Goal: Task Accomplishment & Management: Manage account settings

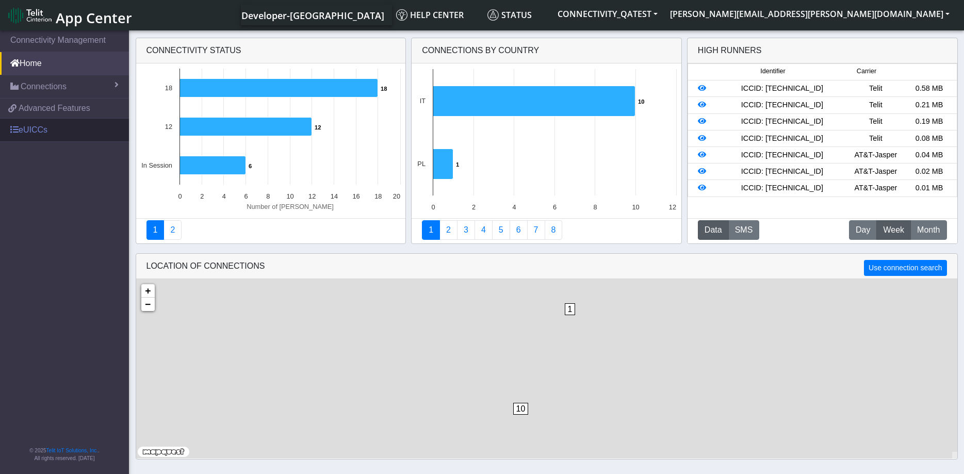
click at [43, 131] on link "eUICCs" at bounding box center [64, 130] width 129 height 23
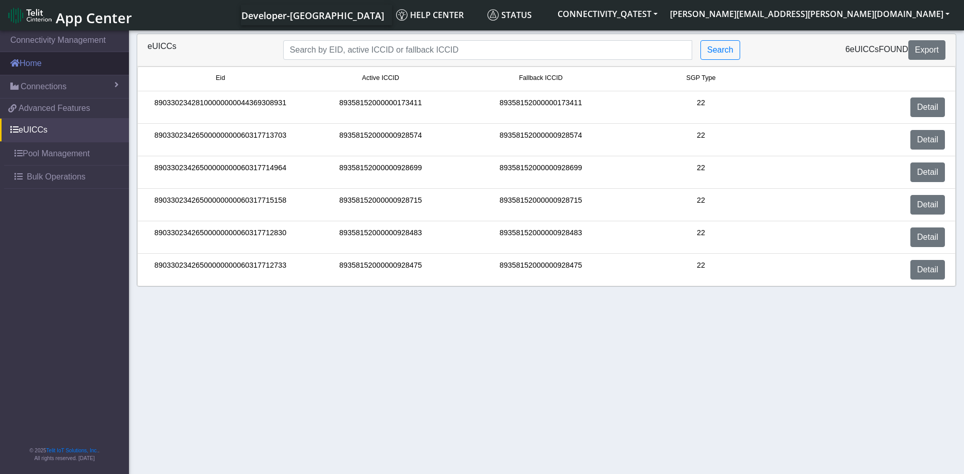
click at [46, 65] on link "Home" at bounding box center [64, 63] width 129 height 23
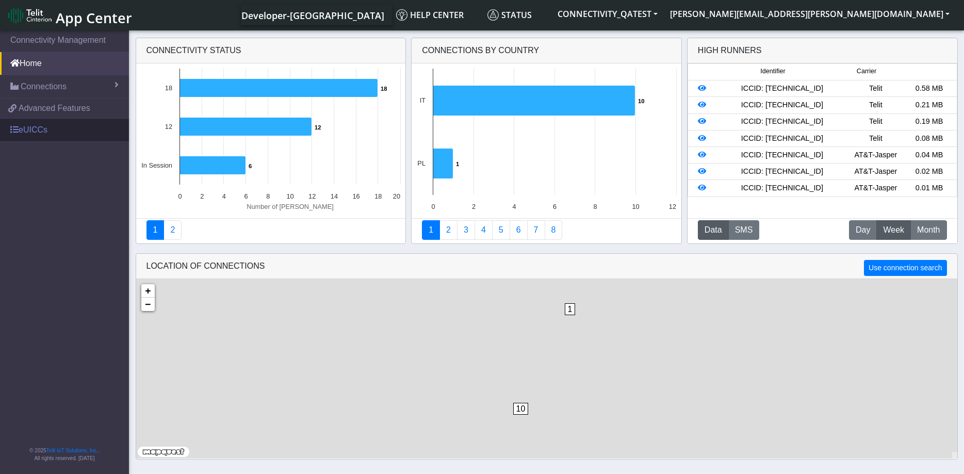
click at [61, 136] on link "eUICCs" at bounding box center [64, 130] width 129 height 23
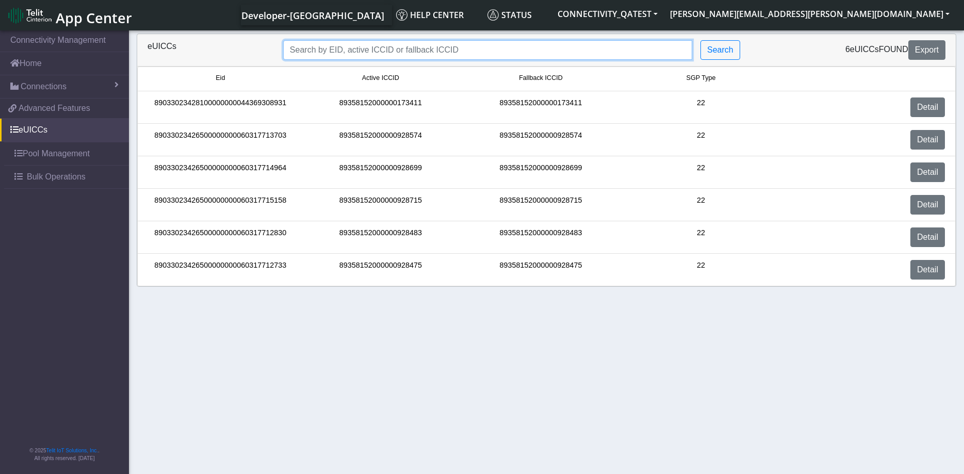
click at [449, 50] on input "Search..." at bounding box center [487, 50] width 409 height 20
paste input "89358152000000028151"
type input "89358152000000028151"
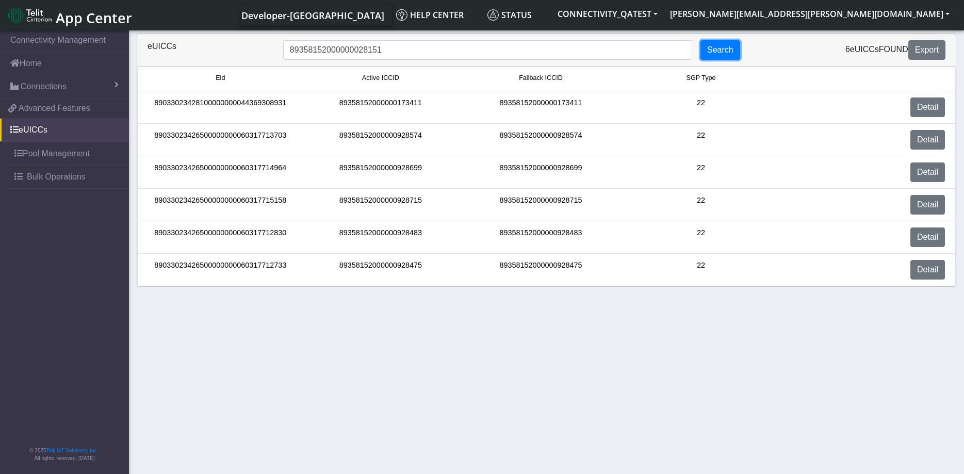
click at [721, 54] on button "Search" at bounding box center [721, 50] width 40 height 20
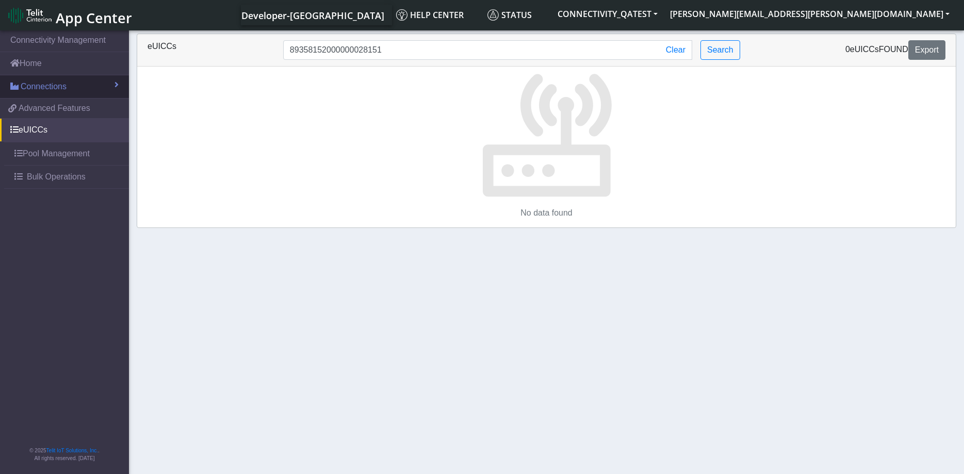
click at [68, 87] on link "Connections" at bounding box center [64, 86] width 129 height 23
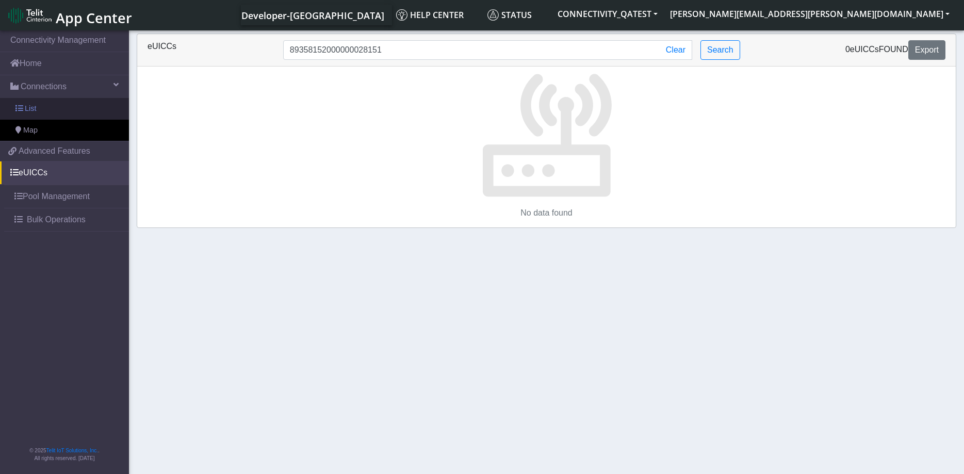
click at [47, 112] on link "List" at bounding box center [64, 109] width 129 height 22
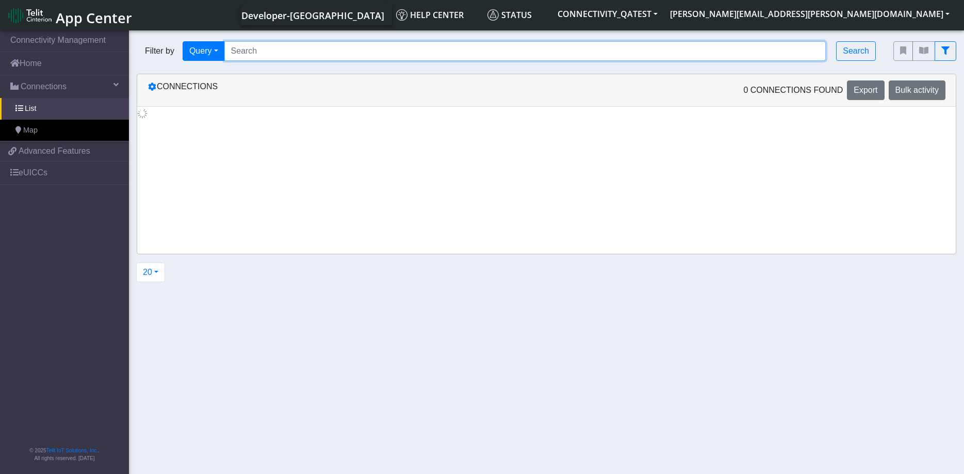
click at [392, 51] on input "Search..." at bounding box center [525, 51] width 602 height 20
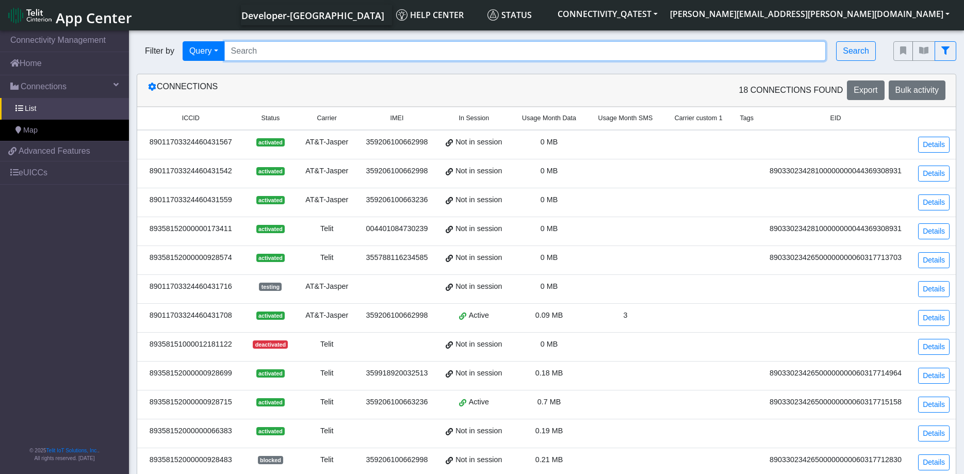
paste input "89358152000000028151"
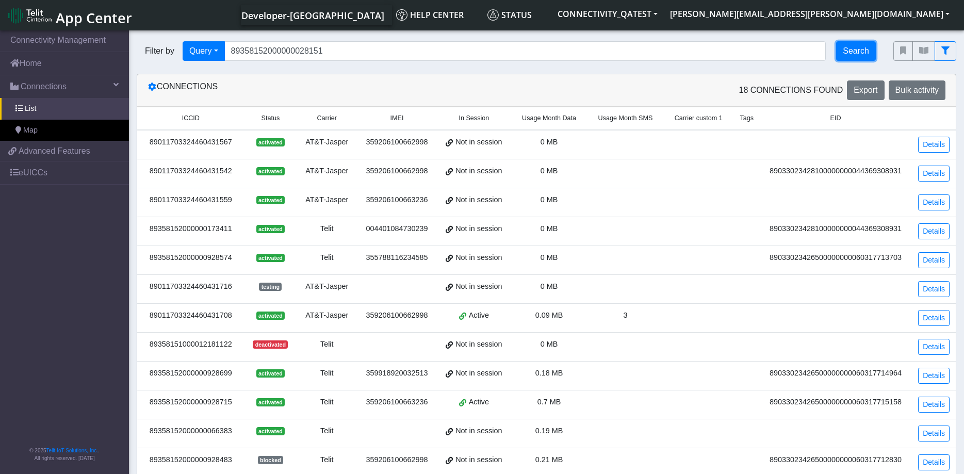
click at [856, 50] on button "Search" at bounding box center [856, 51] width 40 height 20
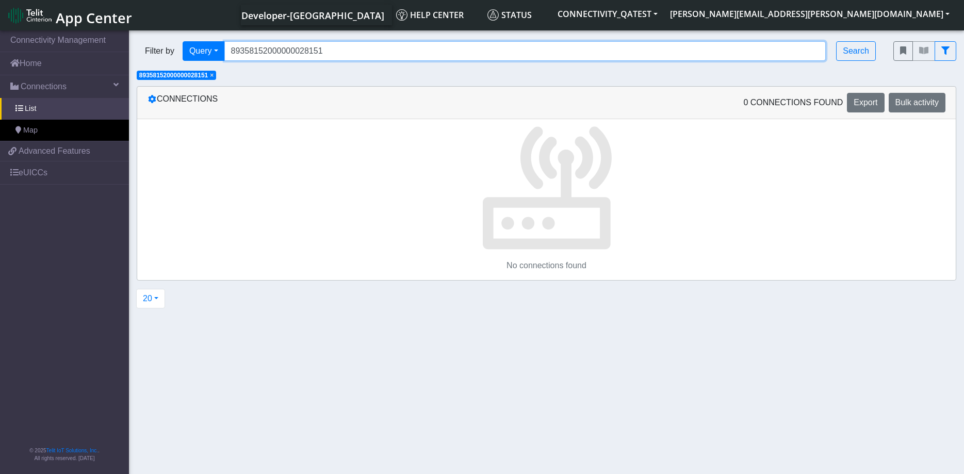
drag, startPoint x: 344, startPoint y: 55, endPoint x: 172, endPoint y: 39, distance: 172.1
click at [224, 41] on input "89358152000000028151" at bounding box center [525, 51] width 602 height 20
paste input "00713"
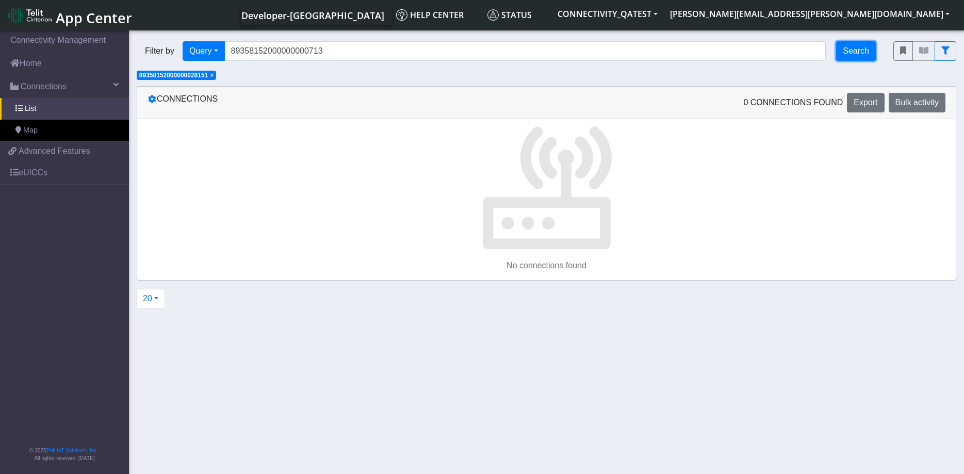
click at [846, 54] on button "Search" at bounding box center [856, 51] width 40 height 20
click at [373, 79] on div "Filter by Query Query Not connected Country Operator 89358152000000000713 Searc…" at bounding box center [546, 57] width 835 height 47
click at [301, 76] on span "×" at bounding box center [300, 75] width 4 height 7
click at [214, 74] on span "×" at bounding box center [212, 75] width 4 height 7
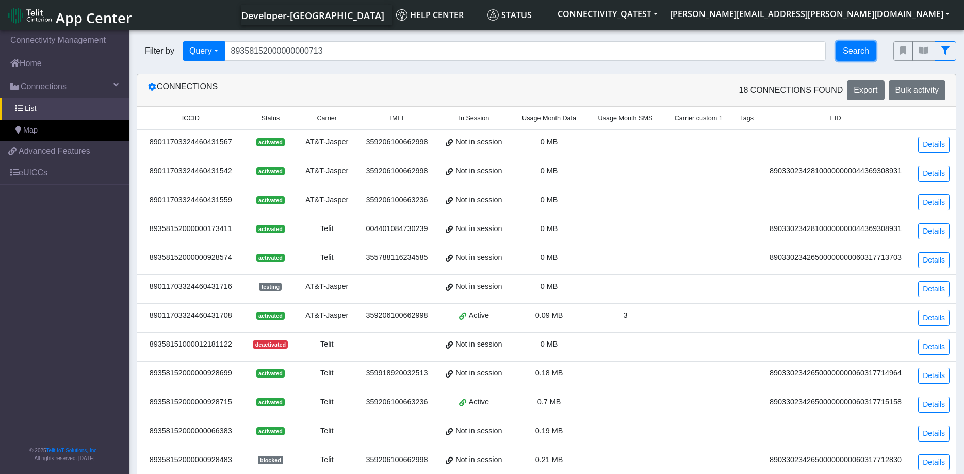
click at [849, 53] on button "Search" at bounding box center [856, 51] width 40 height 20
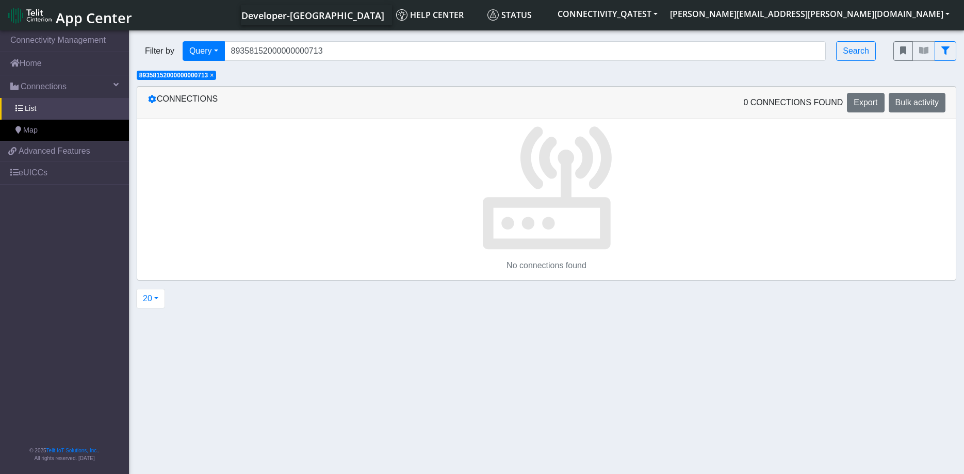
click at [213, 76] on span "×" at bounding box center [212, 75] width 4 height 7
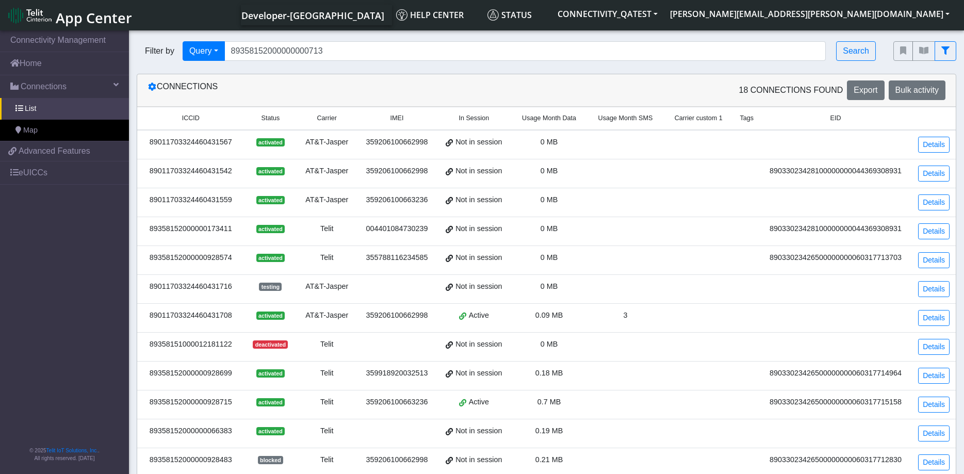
click at [369, 62] on div "Filter by Query Query In Session Not connected Country Operator 893581520000000…" at bounding box center [507, 51] width 757 height 35
click at [366, 56] on input "89358152000000000713" at bounding box center [525, 51] width 602 height 20
drag, startPoint x: 329, startPoint y: 56, endPoint x: 291, endPoint y: 55, distance: 37.7
click at [292, 55] on input "89358152000000000713" at bounding box center [525, 51] width 602 height 20
click at [347, 46] on input "89358152000000000713" at bounding box center [525, 51] width 602 height 20
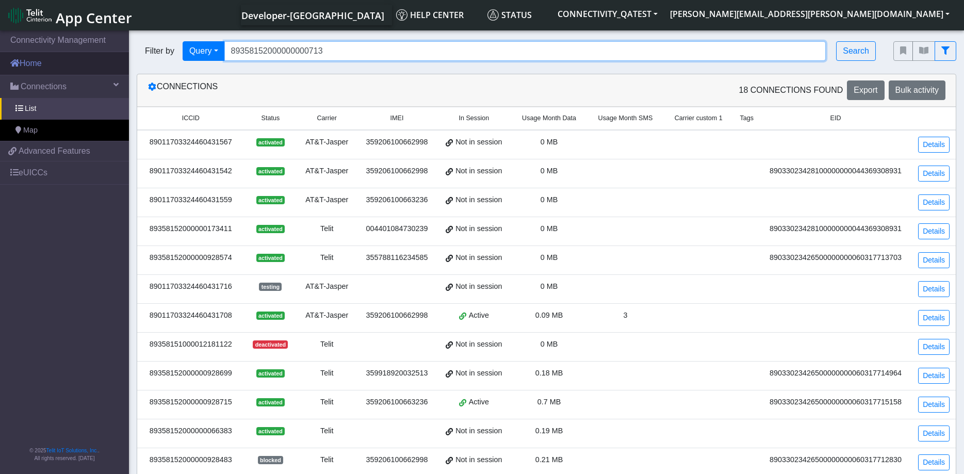
drag, startPoint x: 345, startPoint y: 50, endPoint x: 95, endPoint y: 53, distance: 249.3
click at [224, 51] on input "89358152000000000713" at bounding box center [525, 51] width 602 height 20
paste input "432"
type input "89358152000000000432"
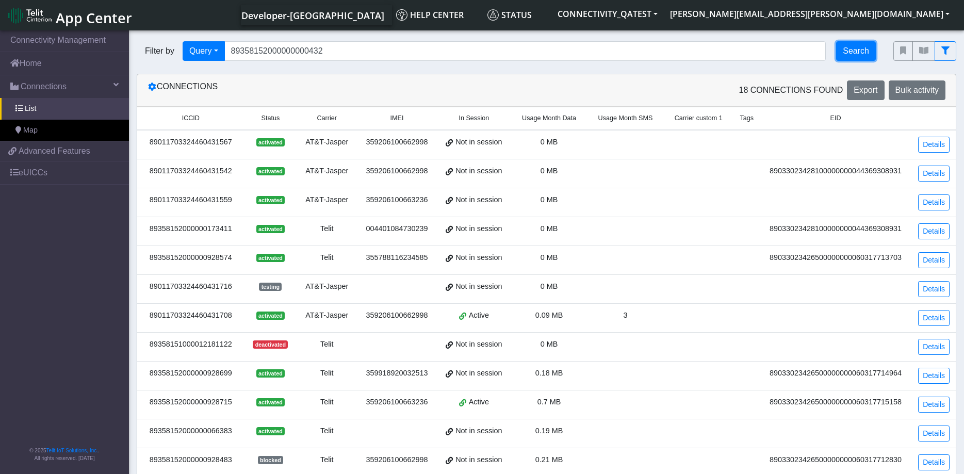
click at [856, 43] on button "Search" at bounding box center [856, 51] width 40 height 20
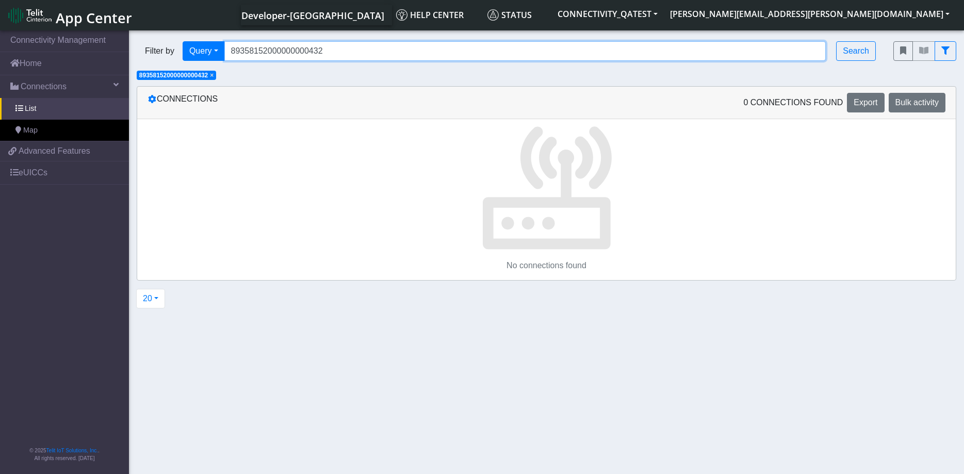
drag, startPoint x: 351, startPoint y: 52, endPoint x: 175, endPoint y: 50, distance: 176.5
click at [224, 50] on input "89358152000000000432" at bounding box center [525, 51] width 602 height 20
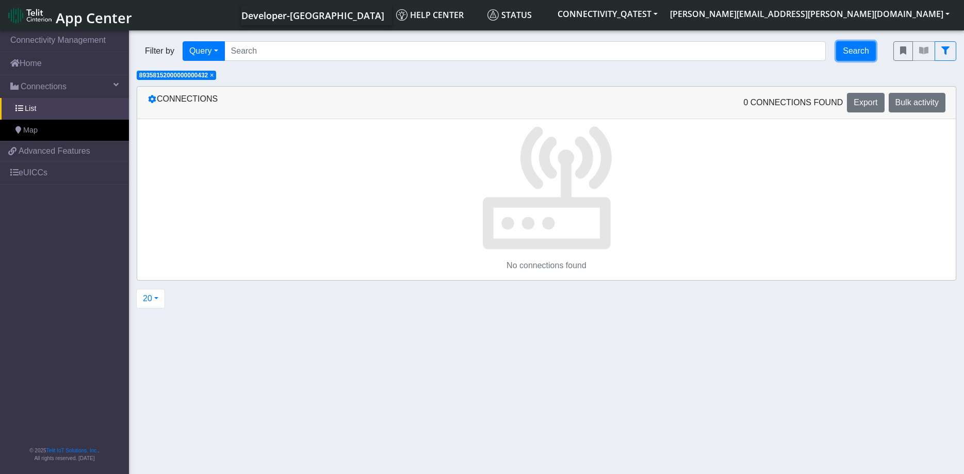
click at [850, 50] on button "Search" at bounding box center [856, 51] width 40 height 20
click at [214, 77] on span "×" at bounding box center [212, 75] width 4 height 7
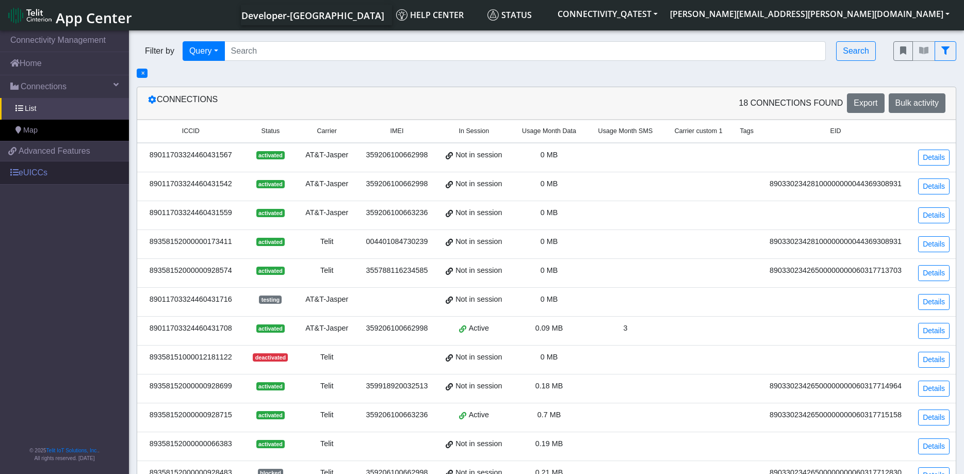
click at [64, 173] on link "eUICCs" at bounding box center [64, 173] width 129 height 23
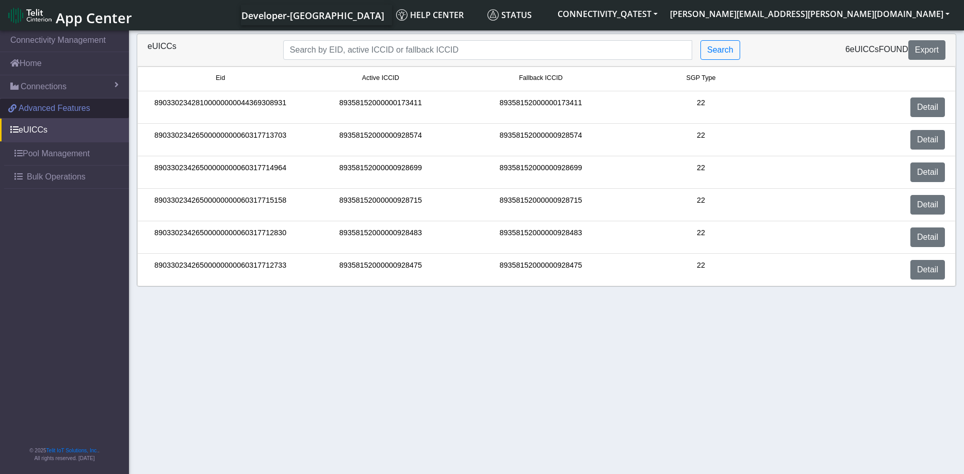
click at [68, 108] on span "Advanced Features" at bounding box center [55, 108] width 72 height 12
click at [66, 86] on span "Connections" at bounding box center [44, 87] width 46 height 12
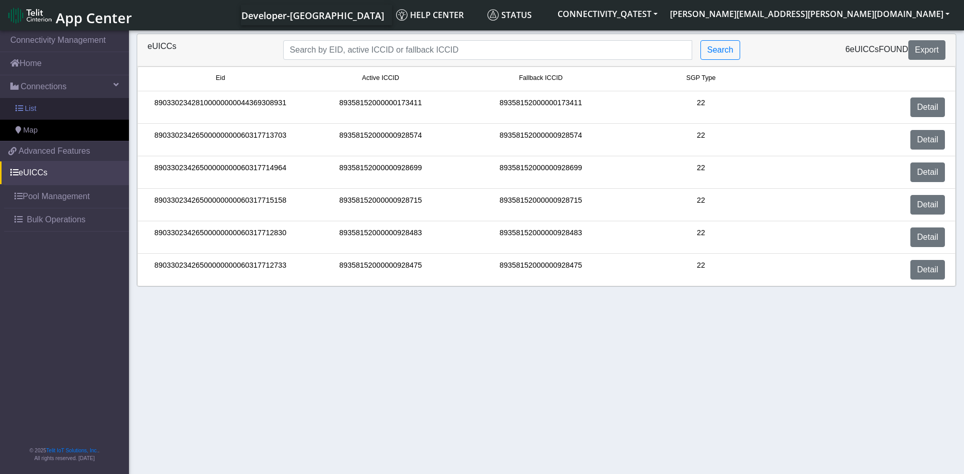
click at [69, 117] on link "List" at bounding box center [64, 109] width 129 height 22
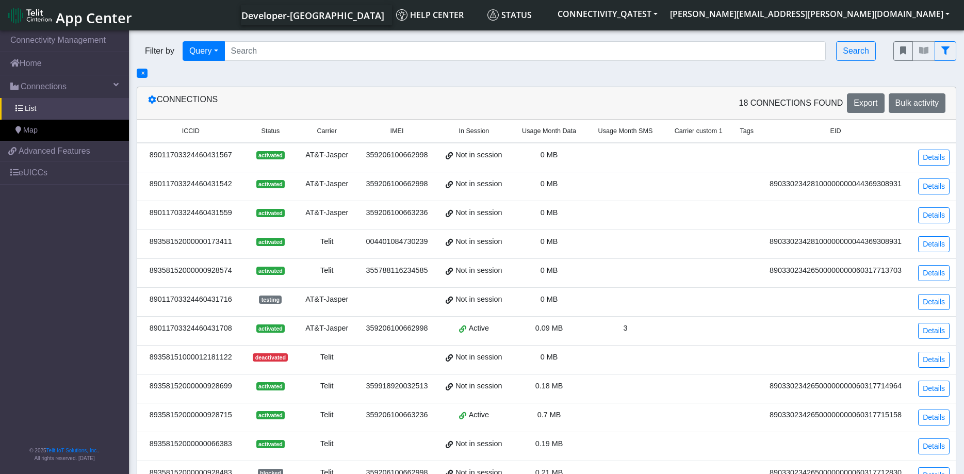
click at [228, 155] on div "89011703324460431567" at bounding box center [190, 155] width 95 height 11
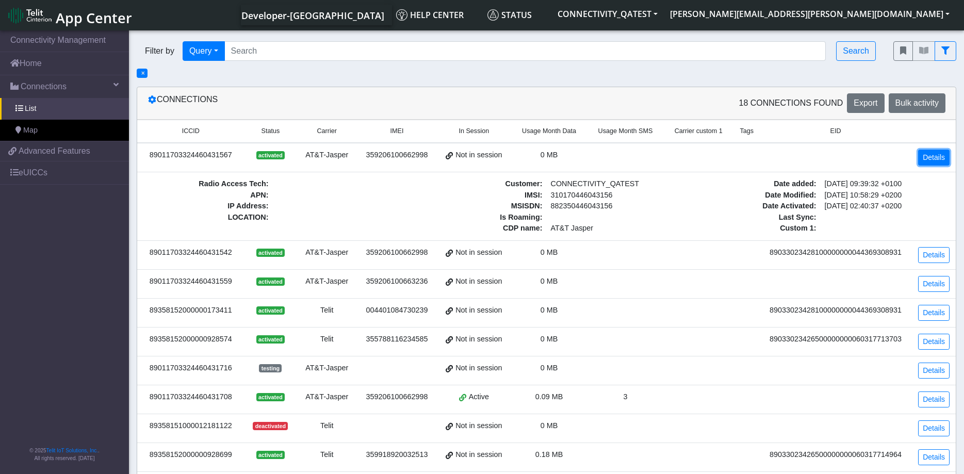
click at [937, 157] on link "Details" at bounding box center [934, 158] width 31 height 16
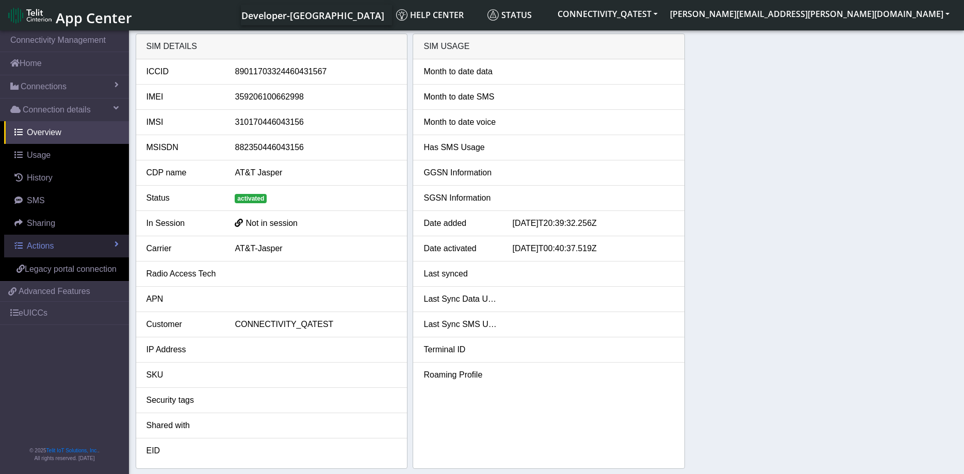
click at [52, 240] on link "Actions" at bounding box center [66, 246] width 125 height 23
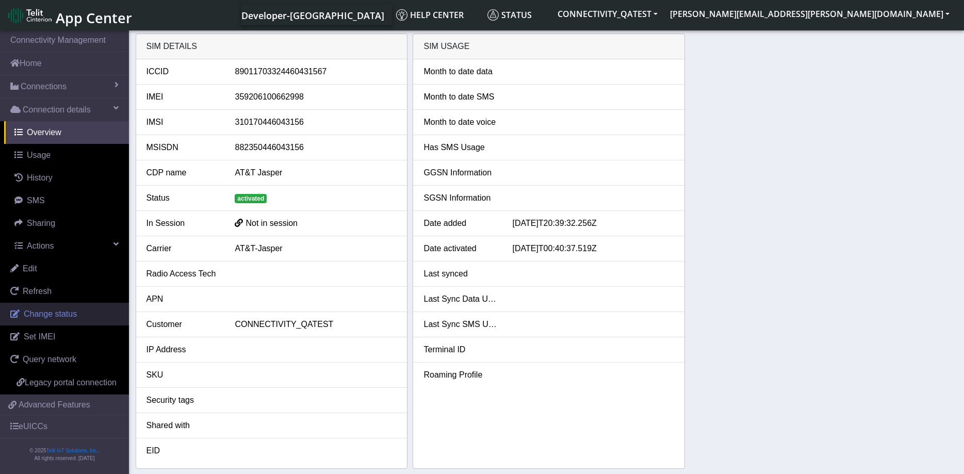
click at [65, 314] on span "Change status" at bounding box center [50, 314] width 53 height 9
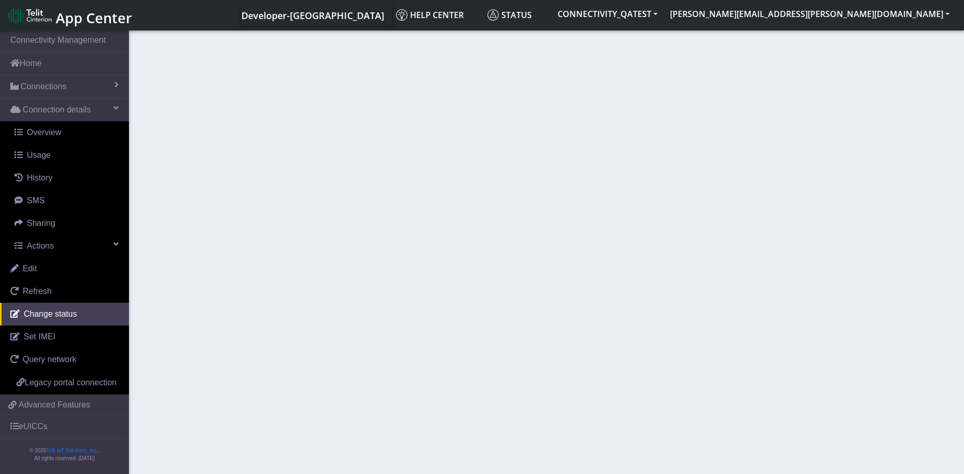
select select "activated"
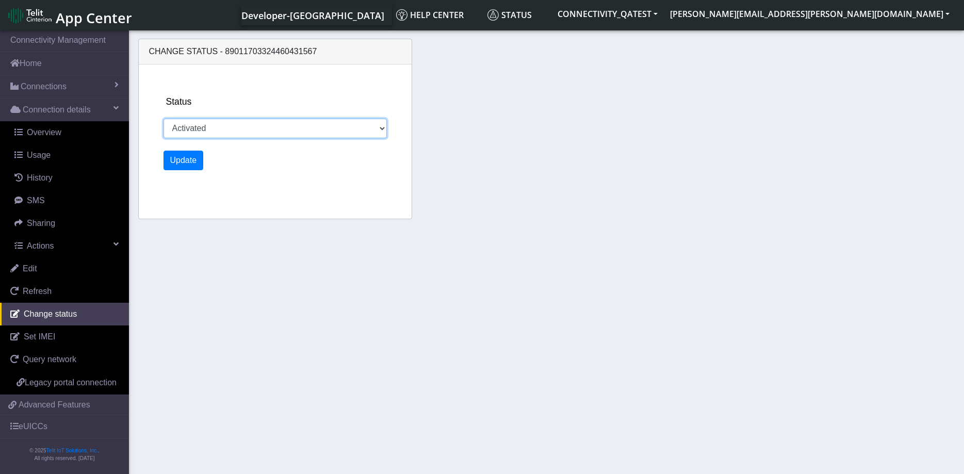
click at [164, 119] on select "Activated Ready Deactivated Inventory Retired" at bounding box center [275, 129] width 223 height 20
click at [230, 314] on section "Connectivity Management Home Connections List Map Connection details Overview U…" at bounding box center [482, 252] width 964 height 449
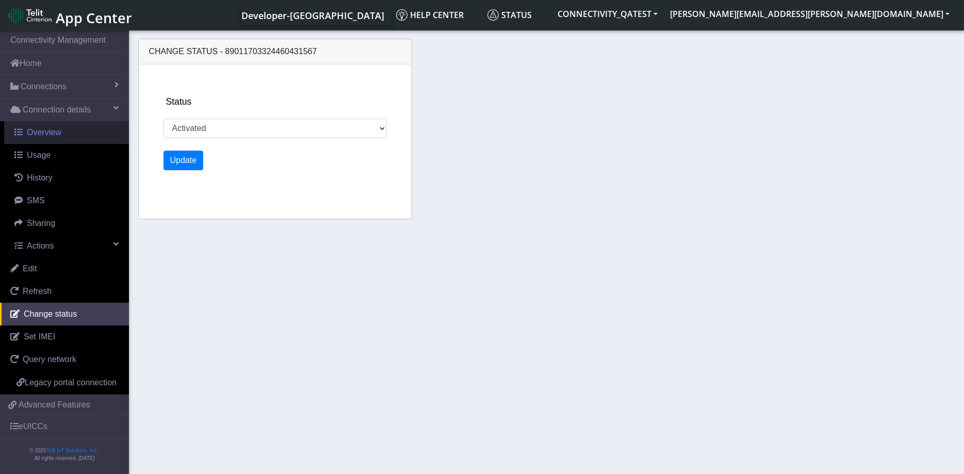
click at [70, 131] on link "Overview" at bounding box center [66, 132] width 125 height 23
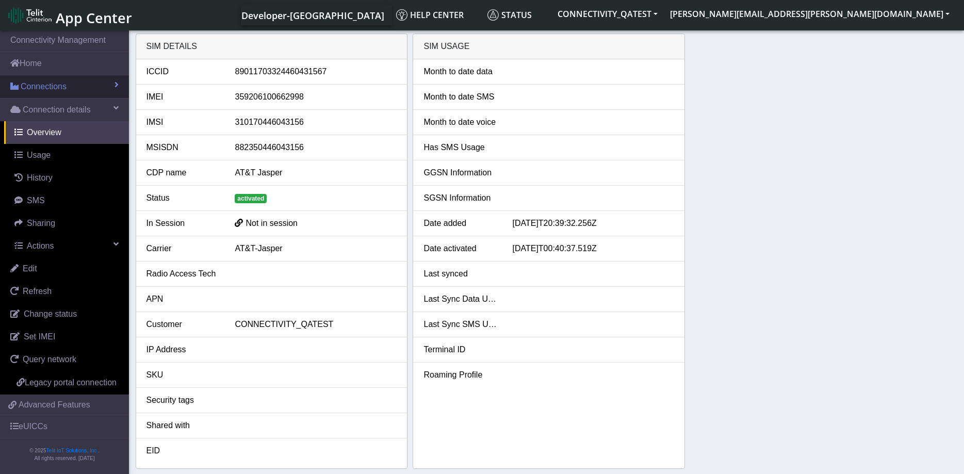
click at [67, 86] on link "Connections" at bounding box center [64, 86] width 129 height 23
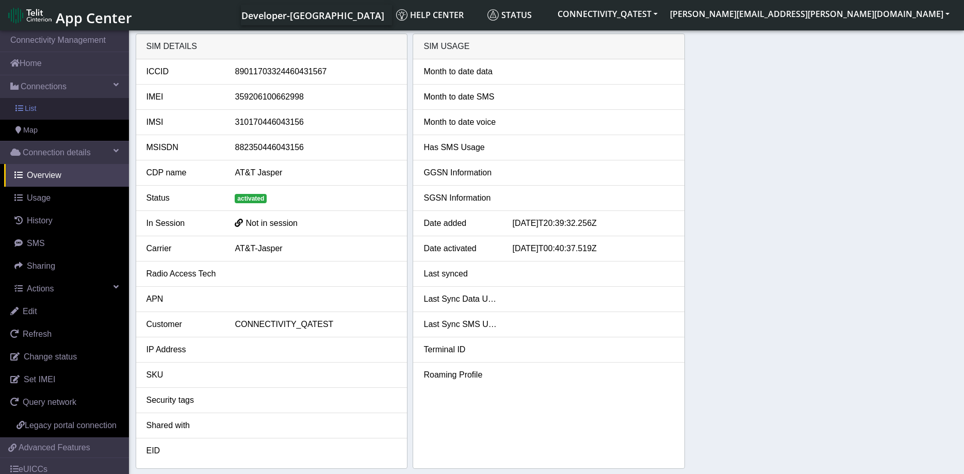
click at [62, 106] on link "List" at bounding box center [64, 109] width 129 height 22
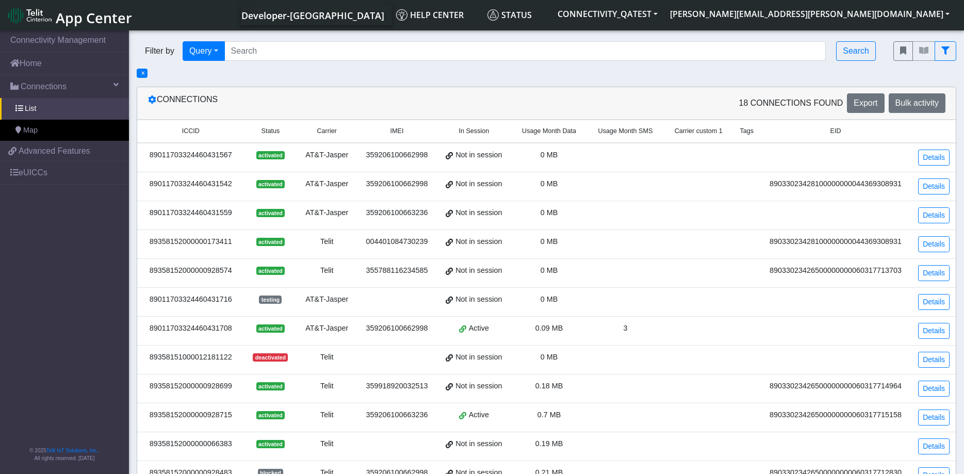
click at [188, 155] on div "89011703324460431567" at bounding box center [190, 155] width 95 height 11
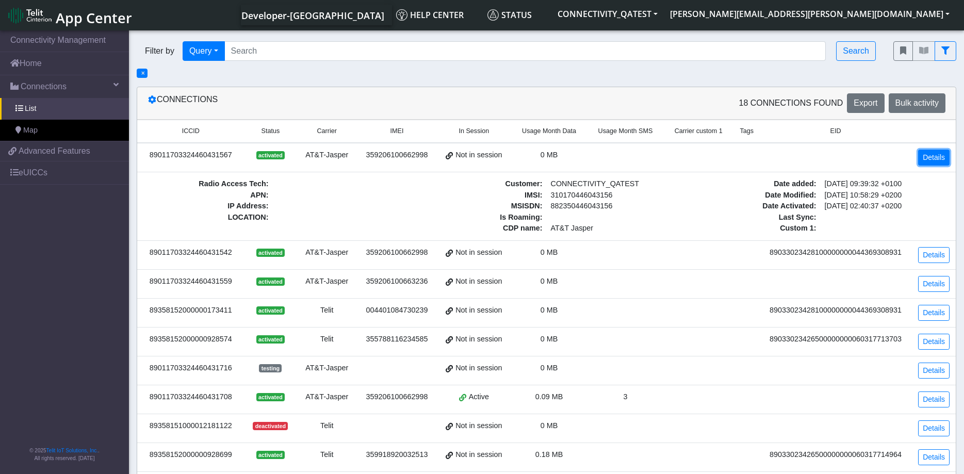
click at [943, 155] on link "Details" at bounding box center [934, 158] width 31 height 16
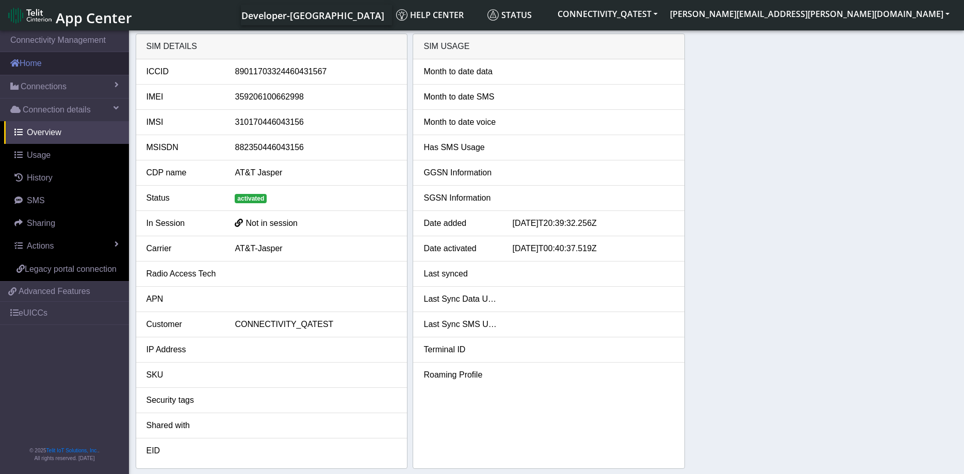
click at [57, 65] on link "Home" at bounding box center [64, 63] width 129 height 23
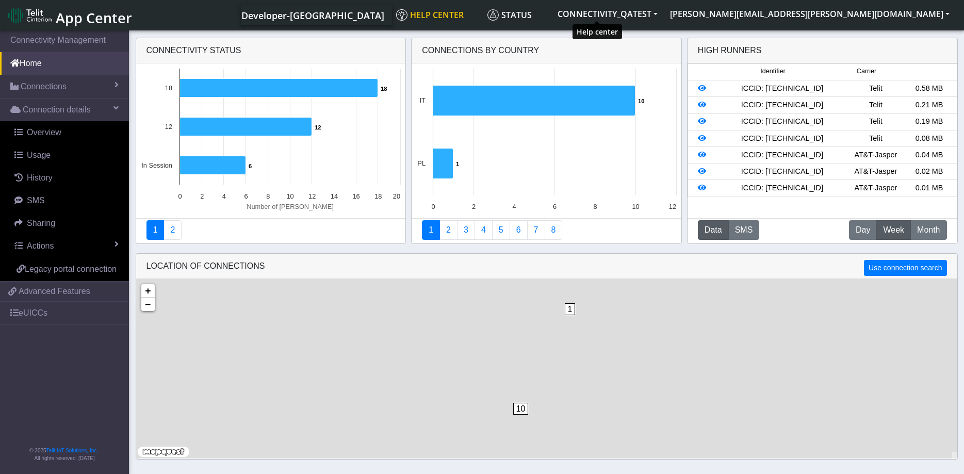
click at [464, 17] on span "Help center" at bounding box center [430, 14] width 68 height 11
click at [664, 18] on button "CONNECTIVITY_QATEST" at bounding box center [608, 14] width 112 height 19
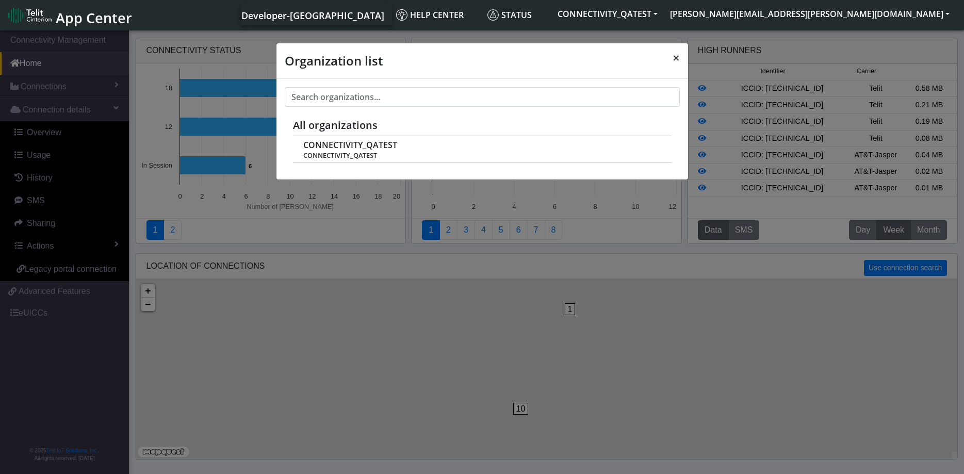
click at [677, 56] on span "×" at bounding box center [676, 57] width 7 height 17
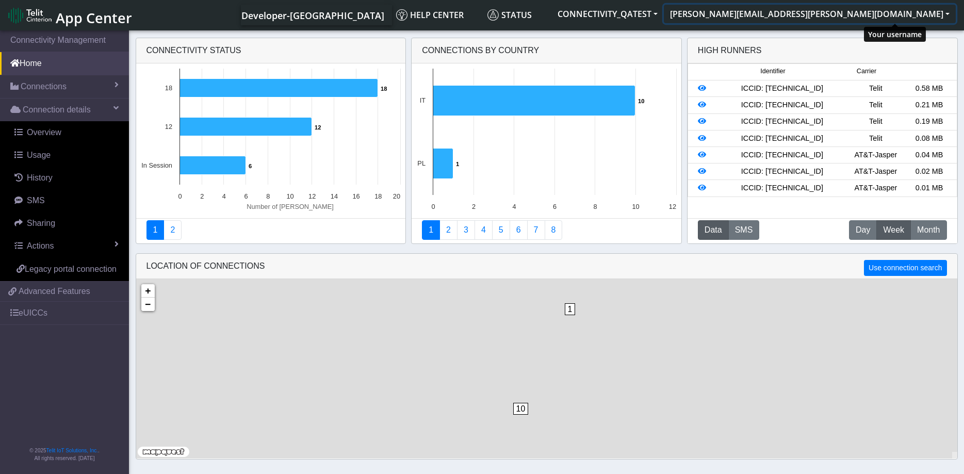
click at [924, 15] on button "[PERSON_NAME][EMAIL_ADDRESS][PERSON_NAME][DOMAIN_NAME]" at bounding box center [810, 14] width 292 height 19
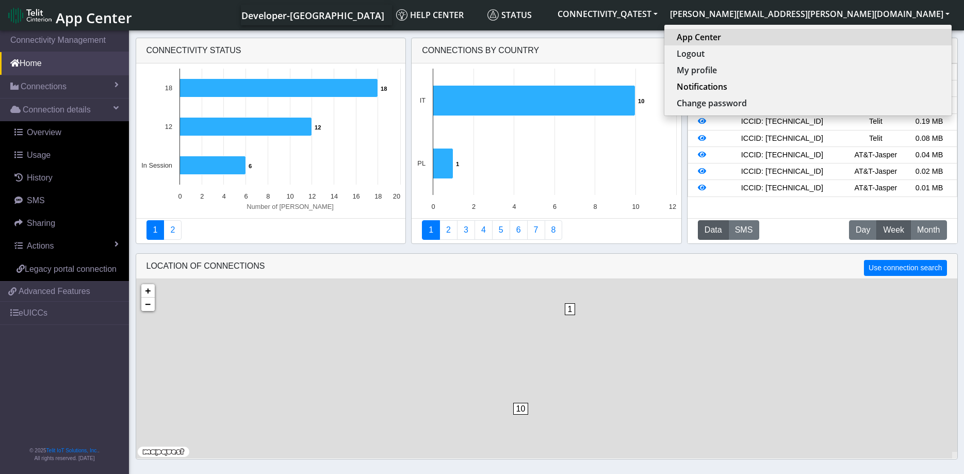
click at [880, 39] on link "App Center" at bounding box center [808, 37] width 263 height 12
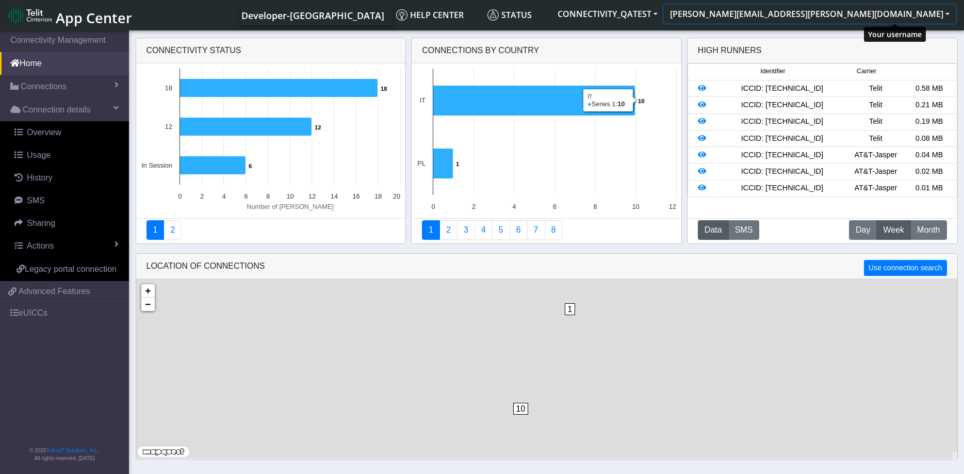
click at [891, 19] on button "[PERSON_NAME][EMAIL_ADDRESS][PERSON_NAME][DOMAIN_NAME]" at bounding box center [810, 14] width 292 height 19
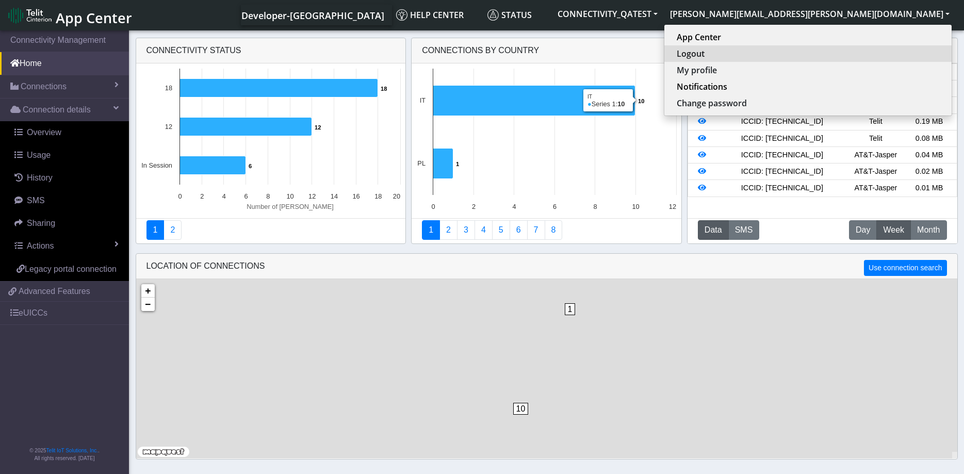
click at [906, 56] on button "Logout" at bounding box center [808, 53] width 287 height 17
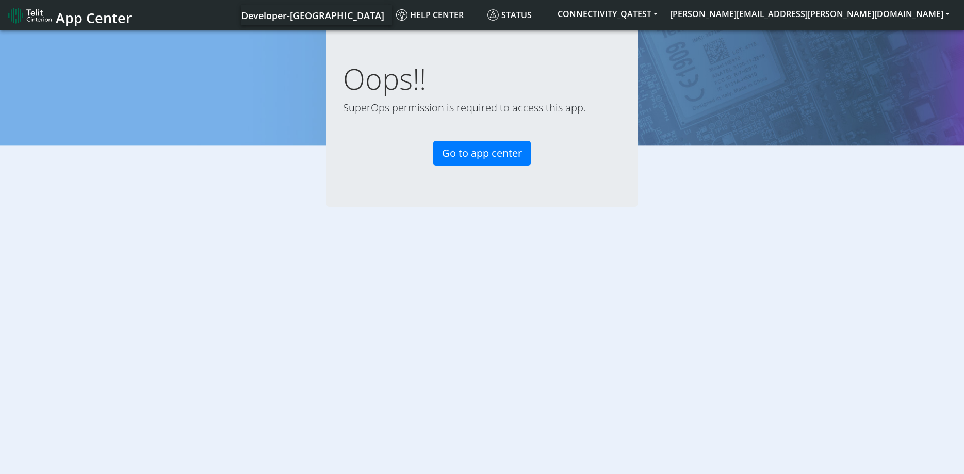
drag, startPoint x: 356, startPoint y: 107, endPoint x: 607, endPoint y: 109, distance: 250.8
click at [607, 109] on p "SuperOps permission is required to access this app." at bounding box center [482, 107] width 278 height 15
click at [871, 13] on button "[PERSON_NAME][EMAIL_ADDRESS][PERSON_NAME][DOMAIN_NAME]" at bounding box center [810, 14] width 292 height 19
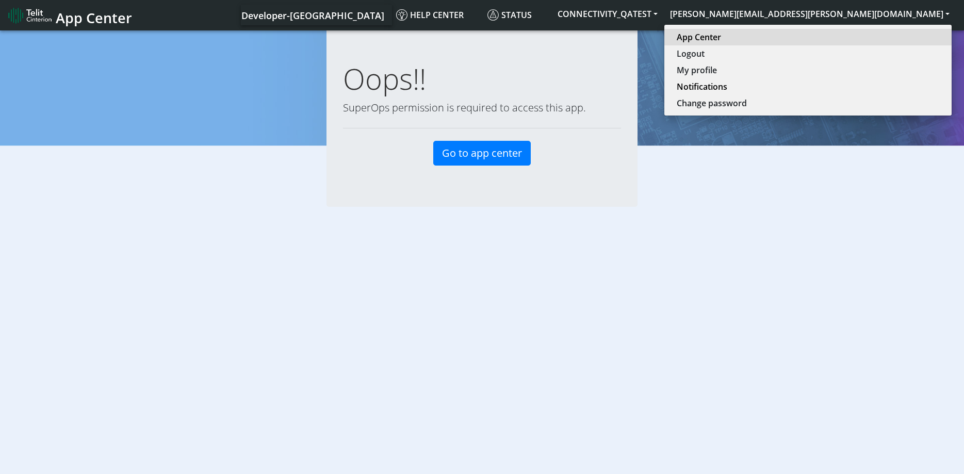
click at [882, 34] on link "App Center" at bounding box center [808, 37] width 263 height 12
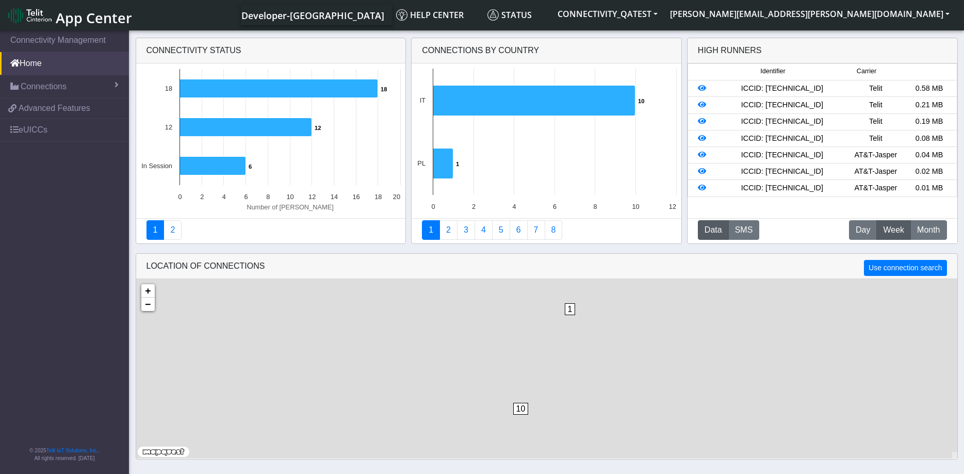
click at [217, 374] on div "1 10 + −" at bounding box center [547, 369] width 822 height 180
click at [60, 89] on span "Connections" at bounding box center [44, 87] width 46 height 12
click at [67, 107] on link "List" at bounding box center [64, 109] width 129 height 22
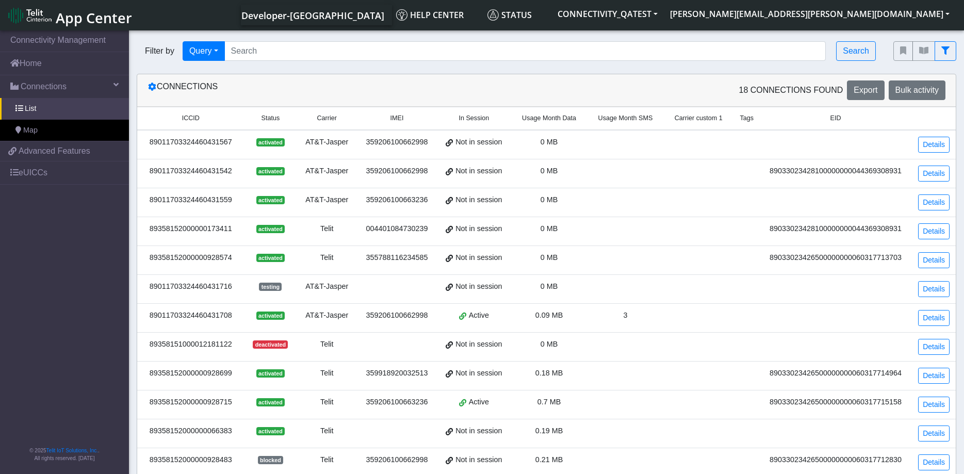
click at [199, 139] on div "89011703324460431567" at bounding box center [190, 142] width 95 height 11
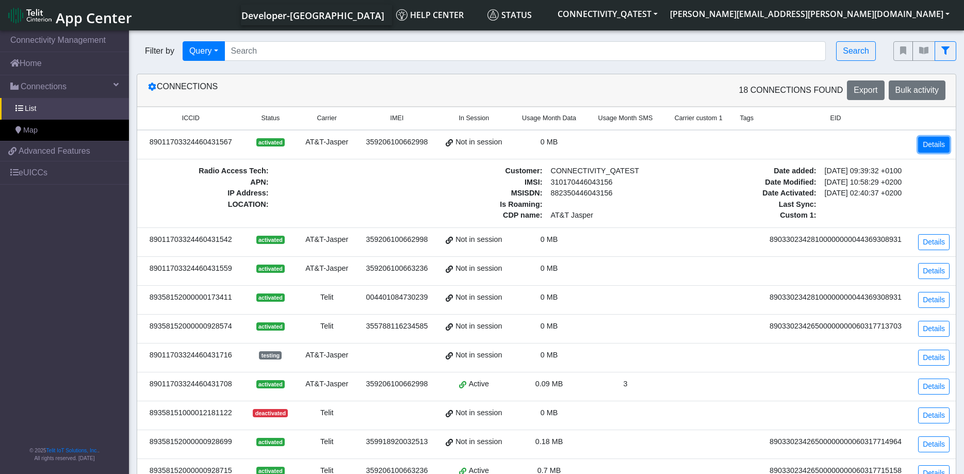
click at [937, 147] on link "Details" at bounding box center [934, 145] width 31 height 16
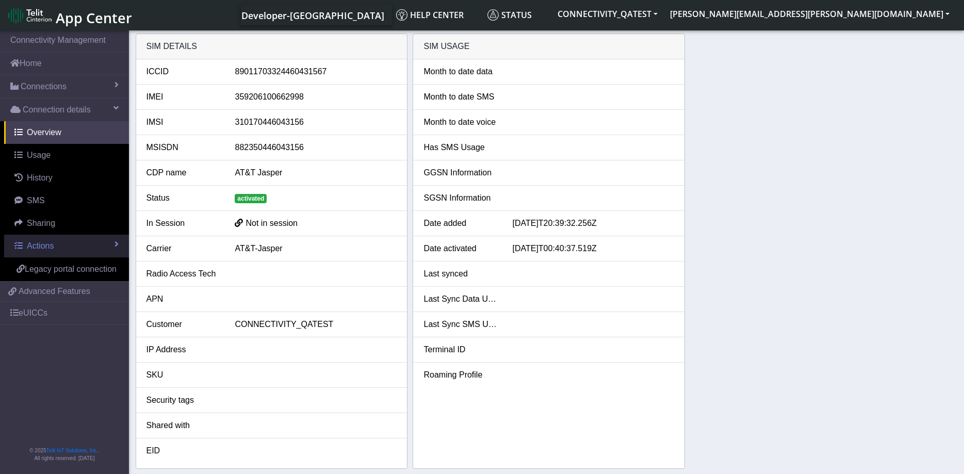
click at [59, 250] on link "Actions" at bounding box center [66, 246] width 125 height 23
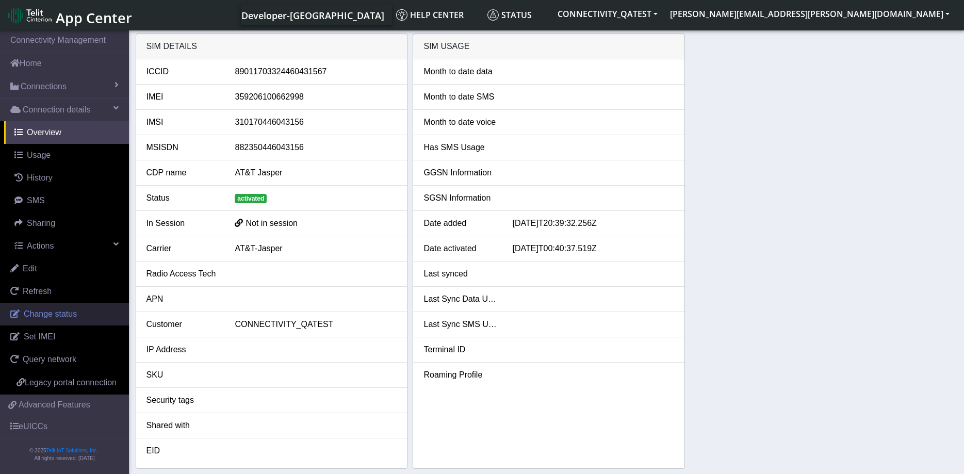
click at [57, 316] on span "Change status" at bounding box center [50, 314] width 53 height 9
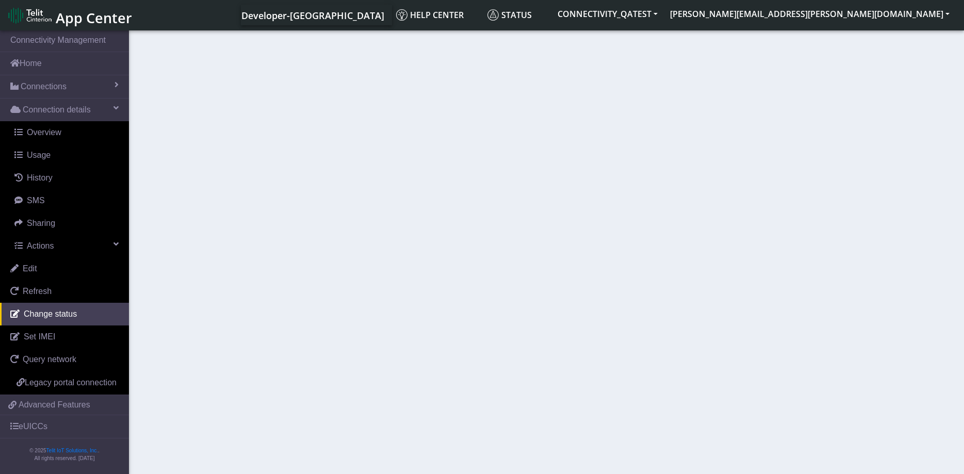
select select "activated"
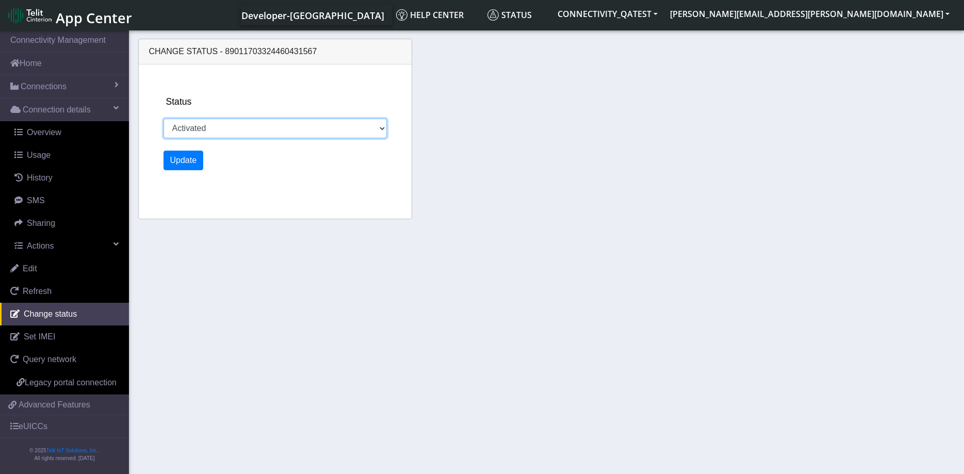
click at [164, 119] on select "Activated Ready Deactivated Inventory Retired" at bounding box center [275, 129] width 223 height 20
click at [353, 130] on select "Activated Ready Deactivated Inventory Retired" at bounding box center [275, 129] width 223 height 20
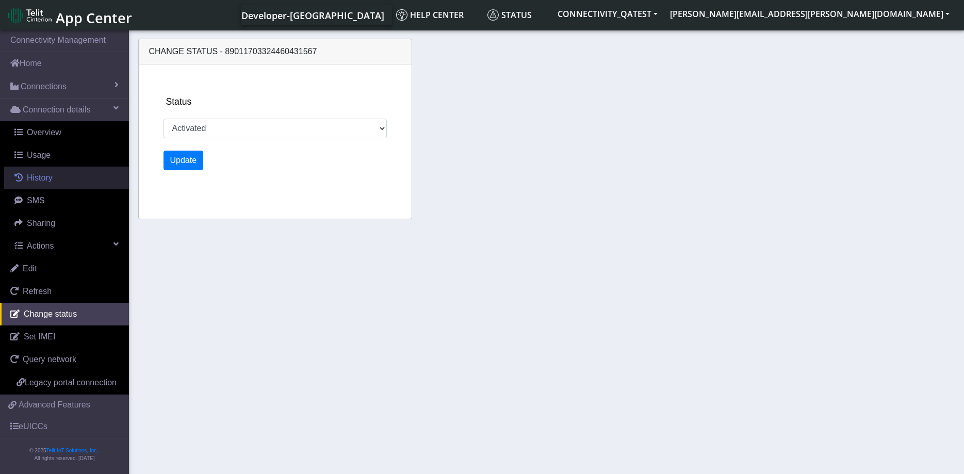
click at [37, 180] on span "History" at bounding box center [40, 177] width 26 height 9
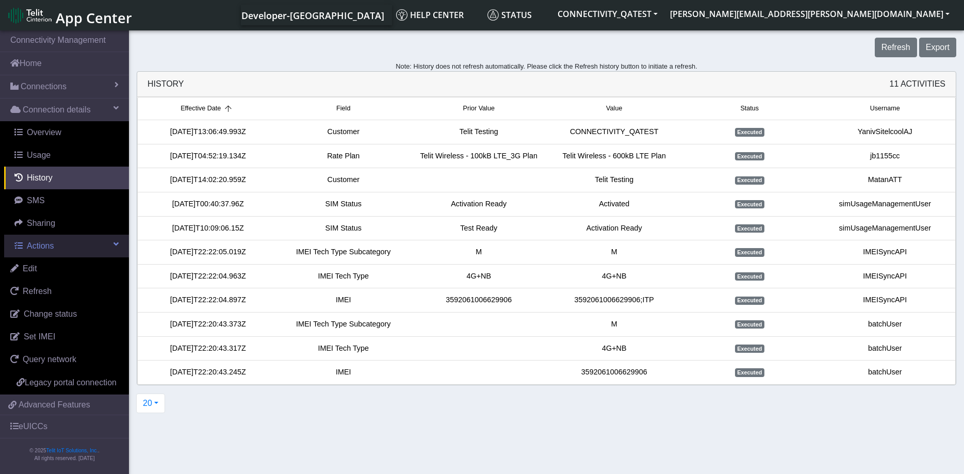
click at [73, 246] on link "Actions" at bounding box center [66, 246] width 125 height 23
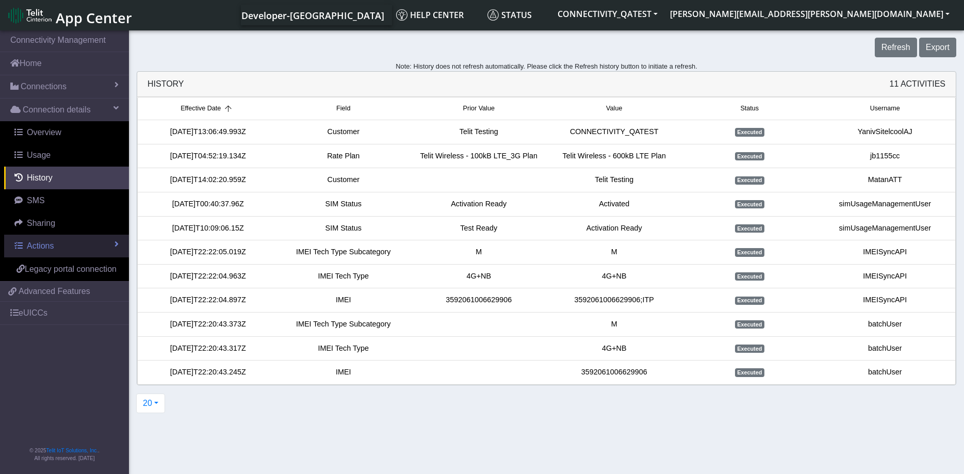
click at [72, 246] on link "Actions" at bounding box center [66, 246] width 125 height 23
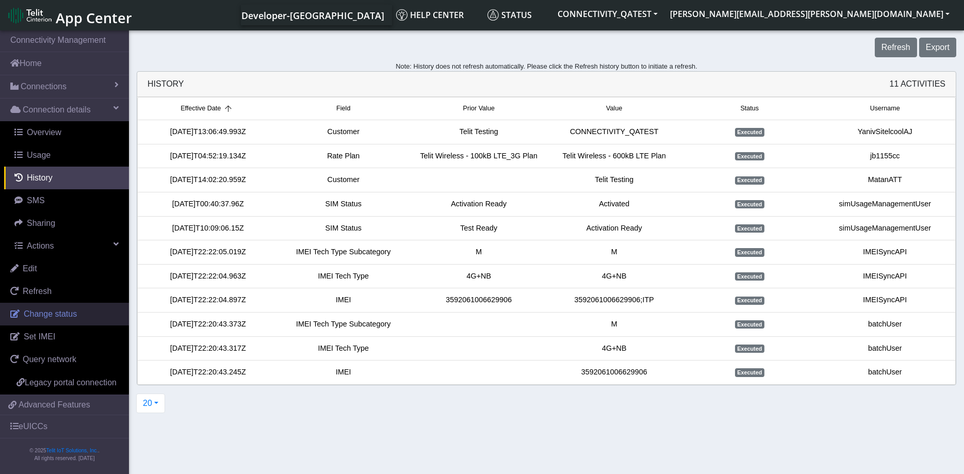
click at [70, 318] on span "Change status" at bounding box center [50, 314] width 53 height 9
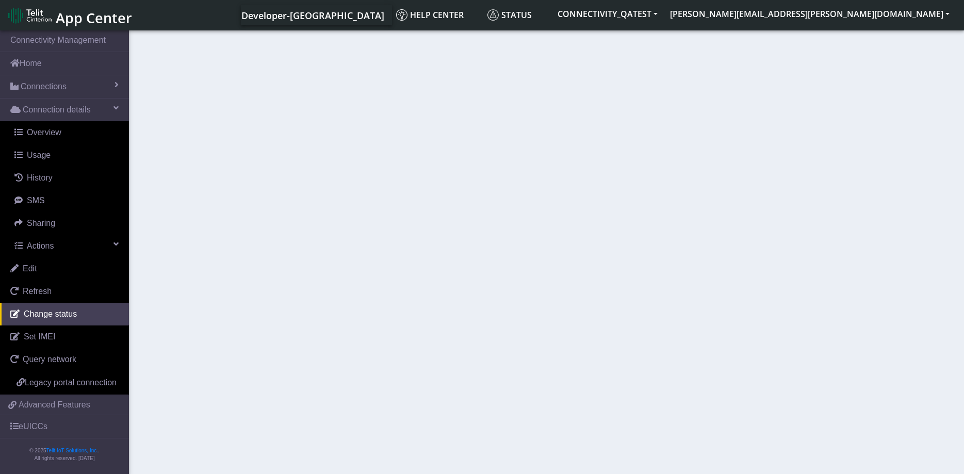
select select "activated"
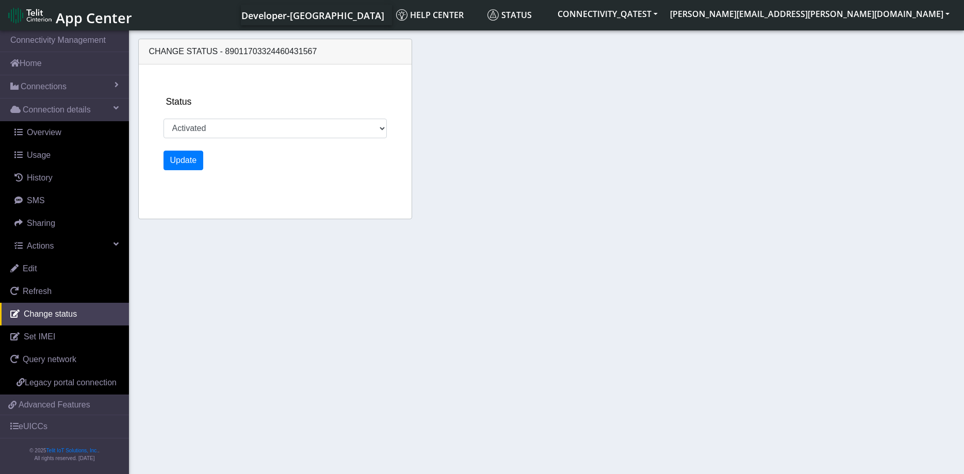
click at [326, 93] on div "Status Activated Ready Deactivated Inventory Retired Update" at bounding box center [287, 142] width 257 height 154
click at [48, 73] on link "Home" at bounding box center [64, 63] width 129 height 23
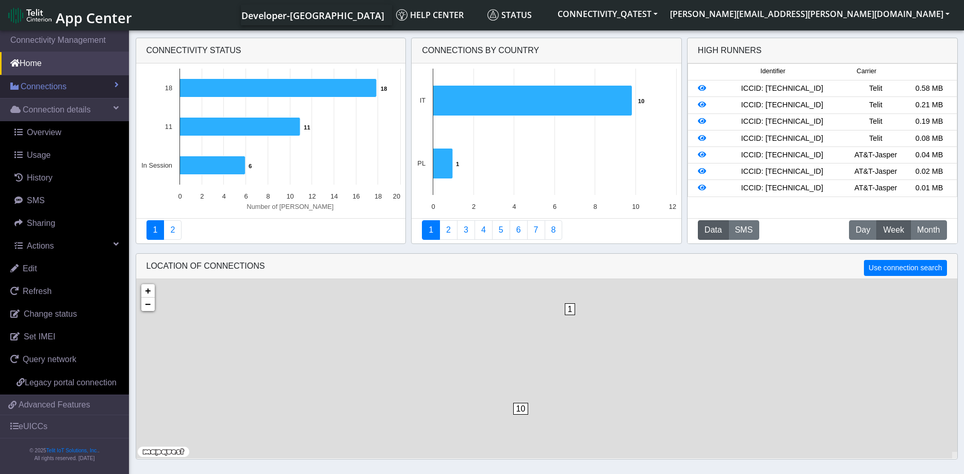
click at [45, 90] on span "Connections" at bounding box center [44, 87] width 46 height 12
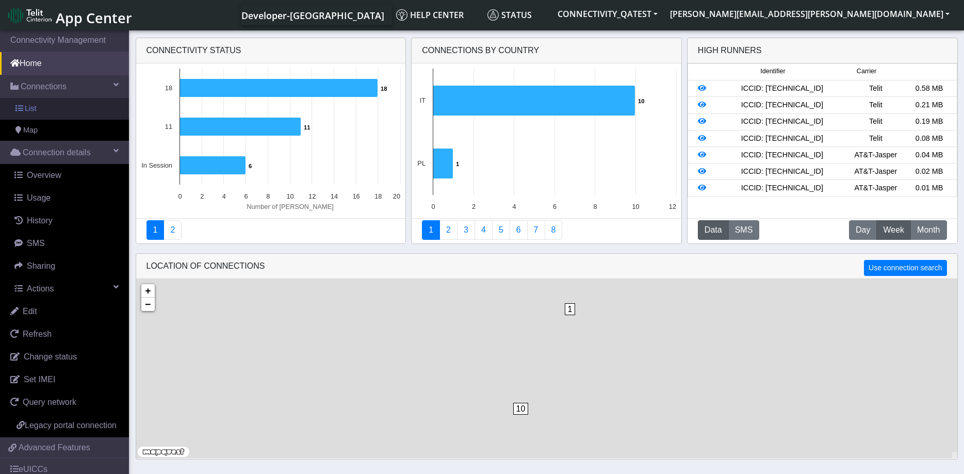
click at [51, 115] on link "List" at bounding box center [64, 109] width 129 height 22
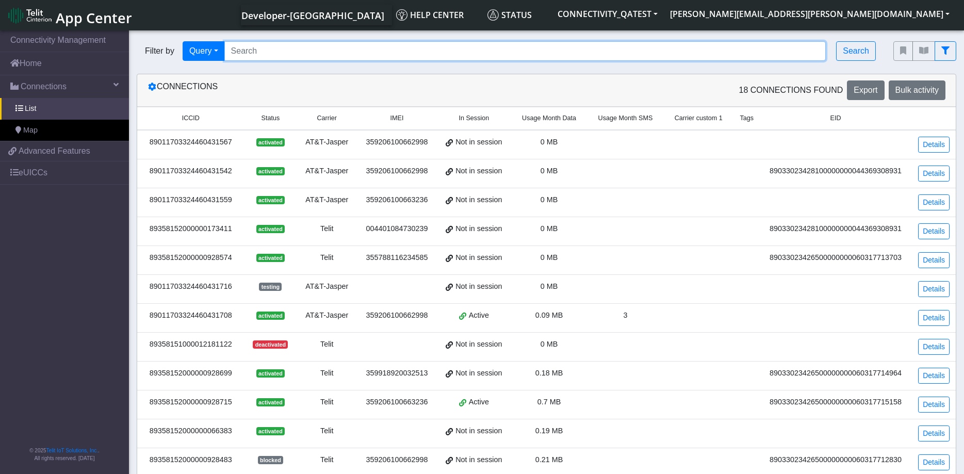
click at [289, 49] on input "Search..." at bounding box center [525, 51] width 602 height 20
type input "893581"
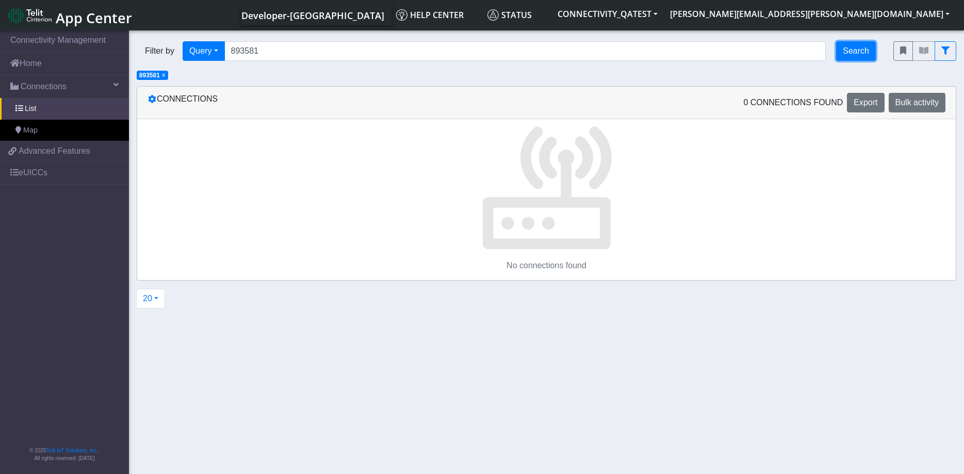
click at [860, 53] on button "Search" at bounding box center [856, 51] width 40 height 20
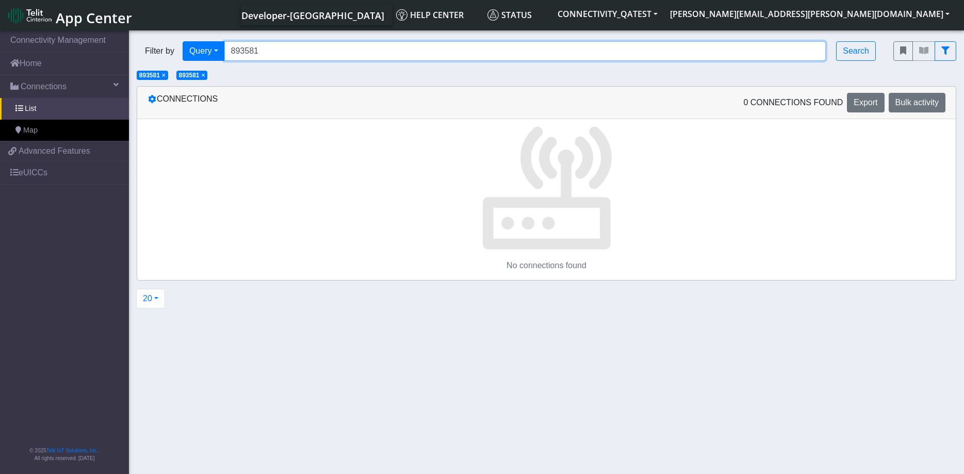
drag, startPoint x: 251, startPoint y: 54, endPoint x: 169, endPoint y: 54, distance: 82.0
click at [224, 54] on input "893581" at bounding box center [525, 51] width 602 height 20
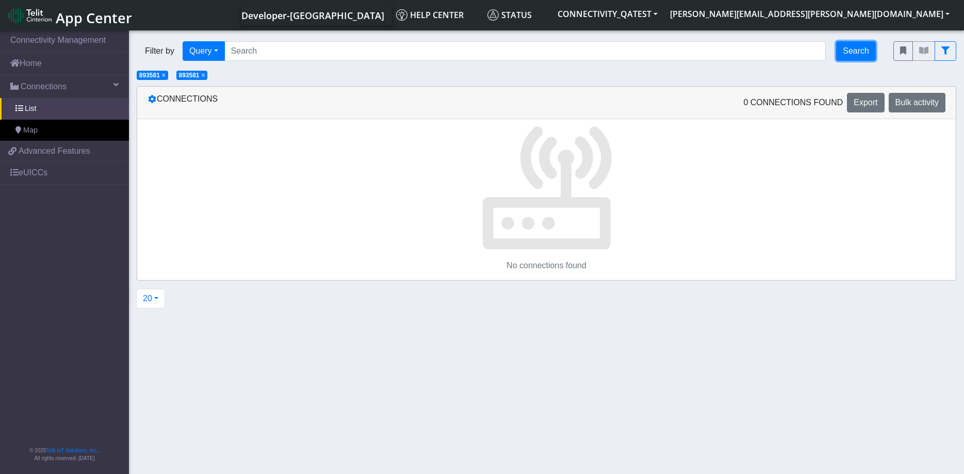
click at [862, 51] on button "Search" at bounding box center [856, 51] width 40 height 20
click at [205, 74] on span "×" at bounding box center [204, 75] width 4 height 7
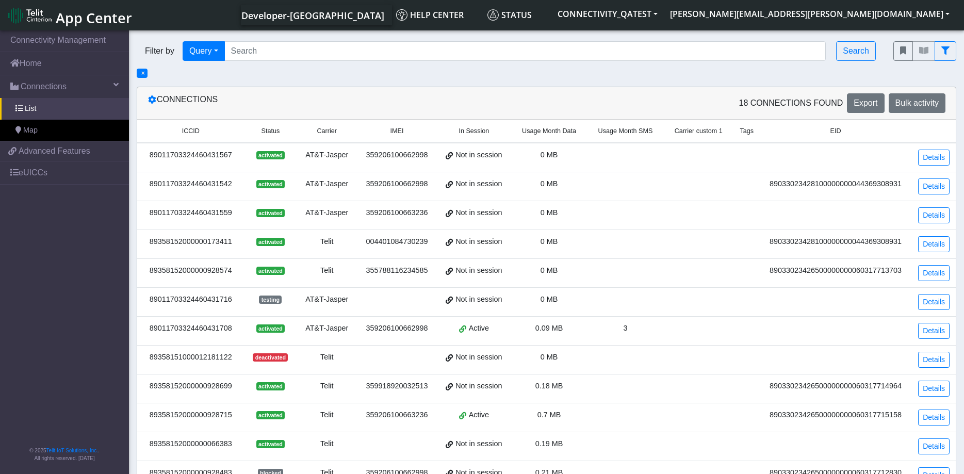
click at [144, 73] on span "×" at bounding box center [143, 73] width 4 height 7
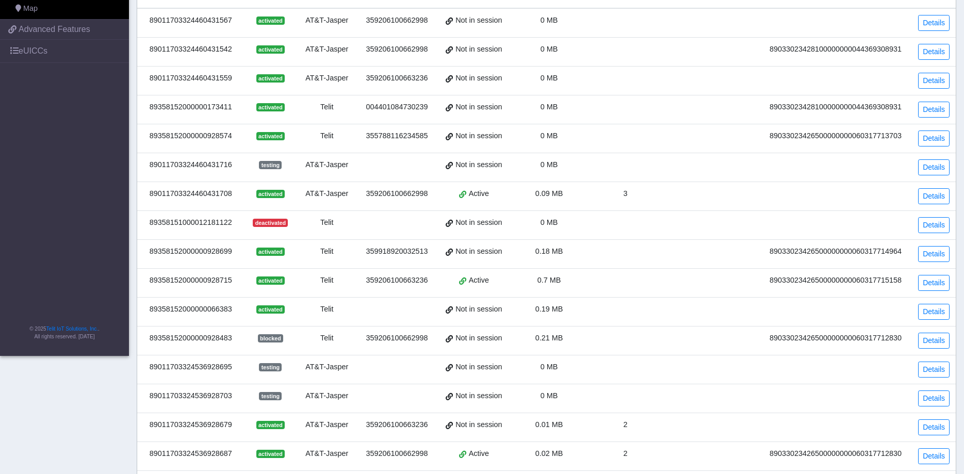
scroll to position [192, 0]
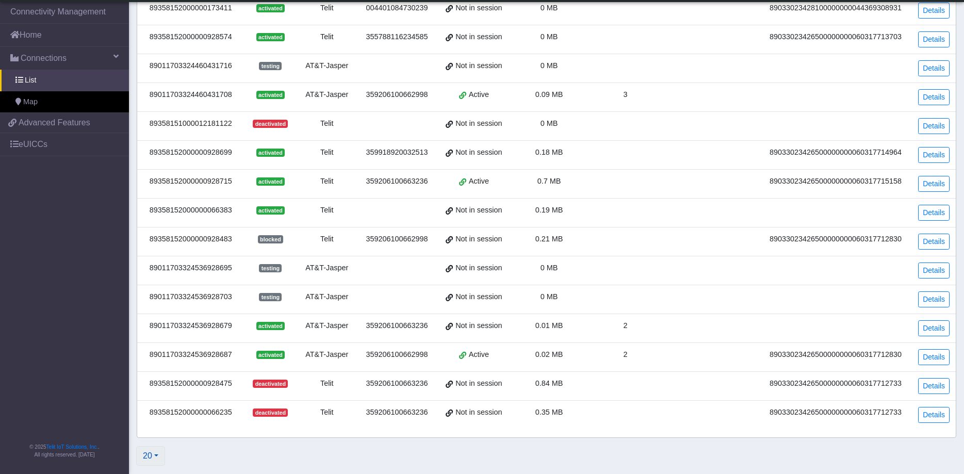
click at [162, 457] on button "20" at bounding box center [150, 456] width 29 height 20
click at [171, 432] on button "2000" at bounding box center [178, 432] width 82 height 17
click at [197, 384] on div "89358152000000928475" at bounding box center [190, 383] width 95 height 11
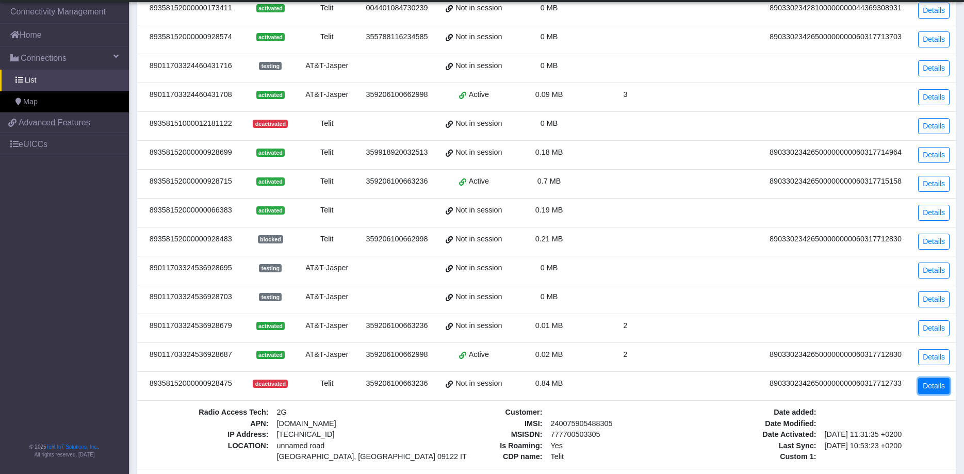
click at [942, 383] on link "Details" at bounding box center [934, 386] width 31 height 16
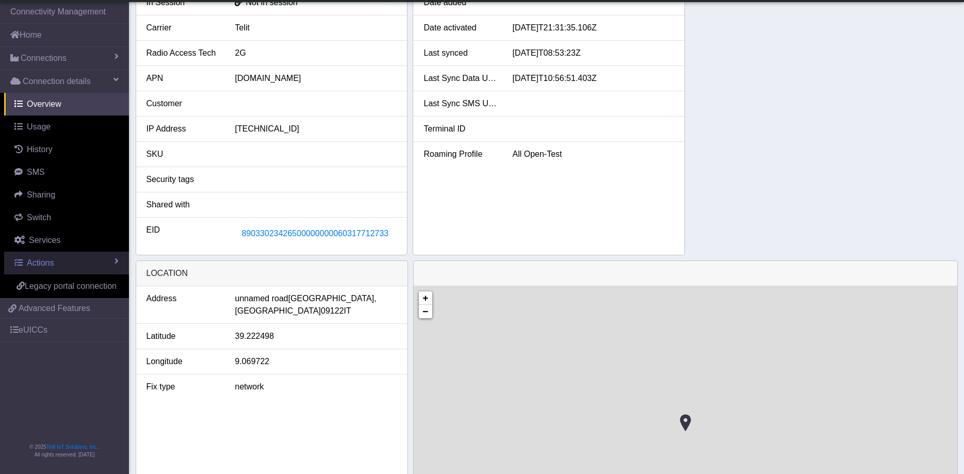
click at [71, 263] on link "Actions" at bounding box center [66, 263] width 125 height 23
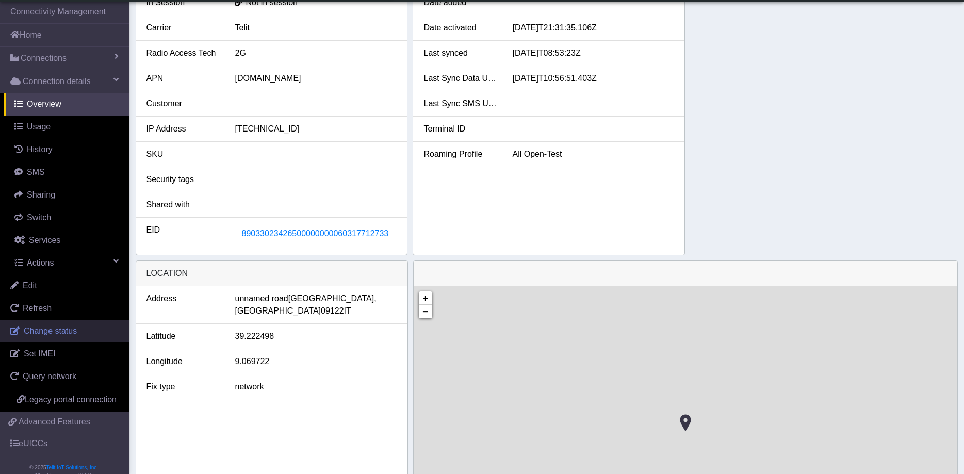
click at [65, 330] on span "Change status" at bounding box center [50, 331] width 53 height 9
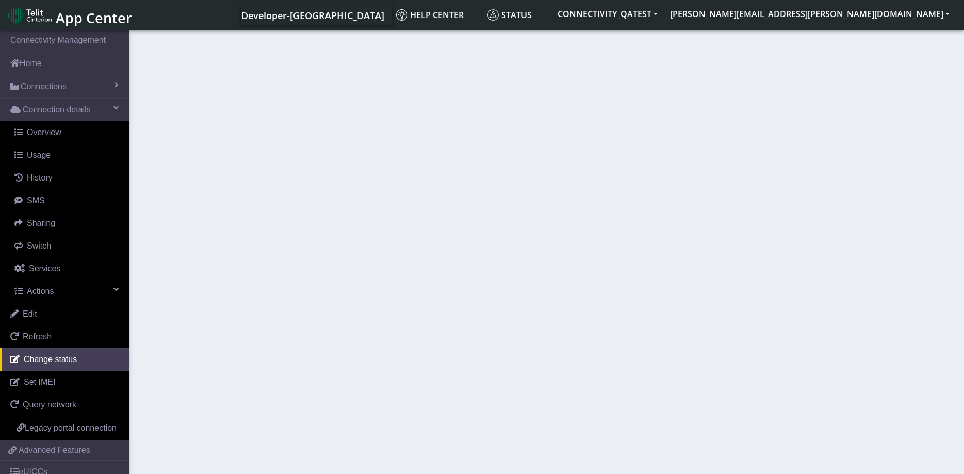
select select "deactivated"
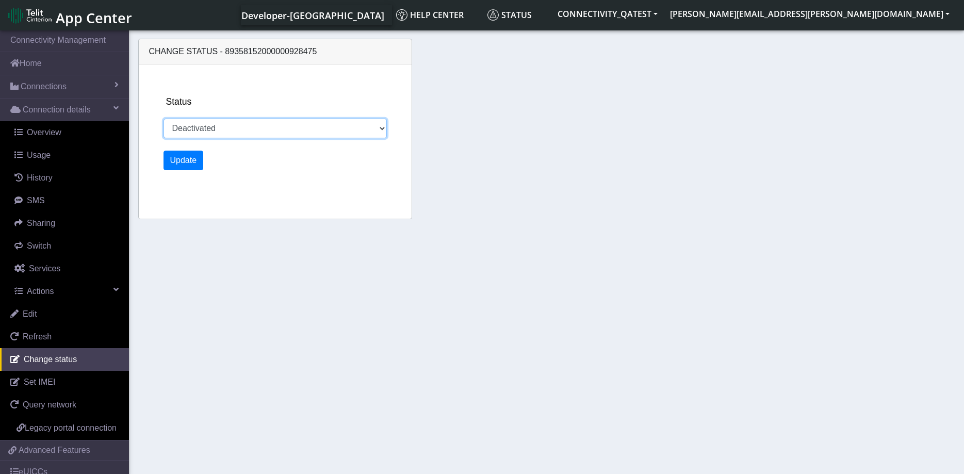
click at [164, 119] on select "Activated Deactivated" at bounding box center [275, 129] width 223 height 20
click at [459, 88] on div "Change status - 89358152000000928475 Status Activated Deactivated Update" at bounding box center [547, 131] width 823 height 194
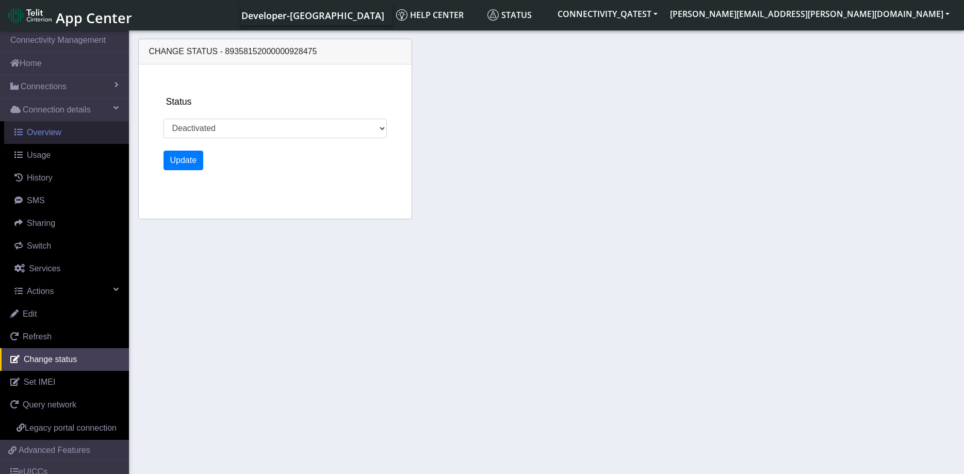
click at [44, 136] on span "Overview" at bounding box center [44, 132] width 35 height 9
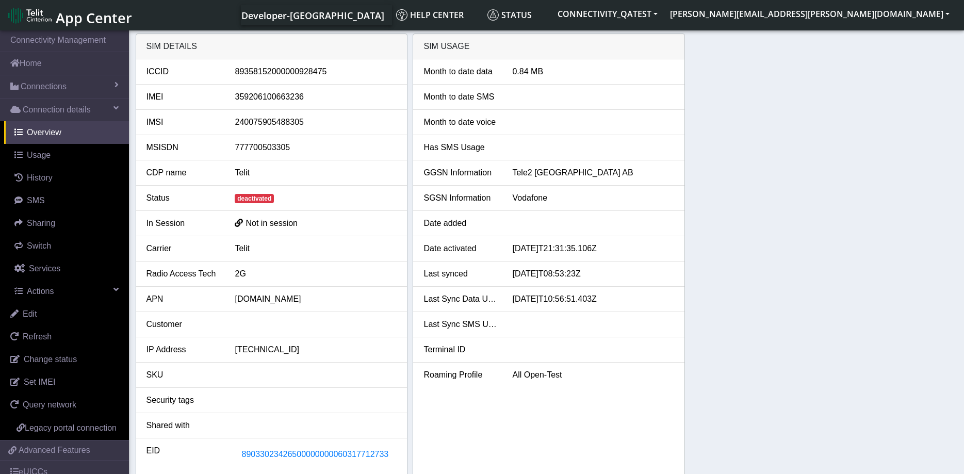
click at [760, 226] on div "SIM details ICCID 89358152000000928475 IMEI 359206100663236 IMSI 24007590548830…" at bounding box center [547, 255] width 823 height 443
click at [55, 293] on link "Actions" at bounding box center [66, 291] width 125 height 23
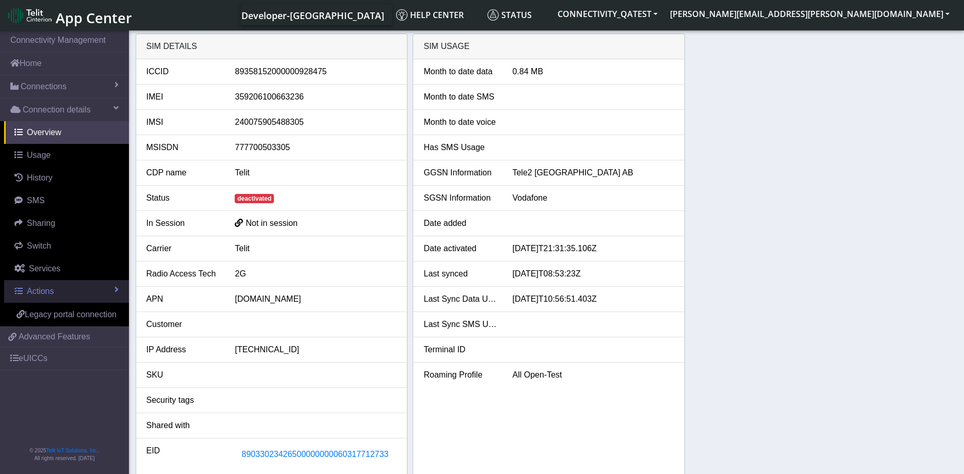
click at [55, 293] on link "Actions" at bounding box center [66, 291] width 125 height 23
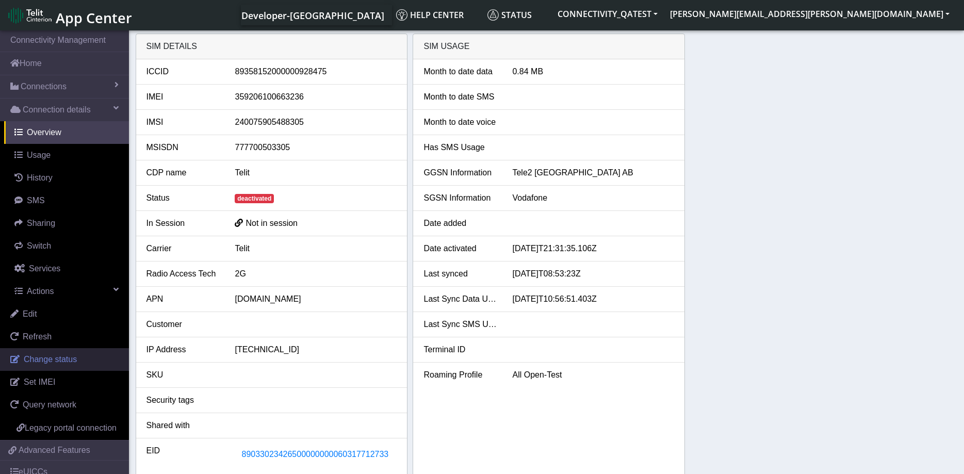
click at [82, 360] on link "Change status" at bounding box center [64, 359] width 129 height 23
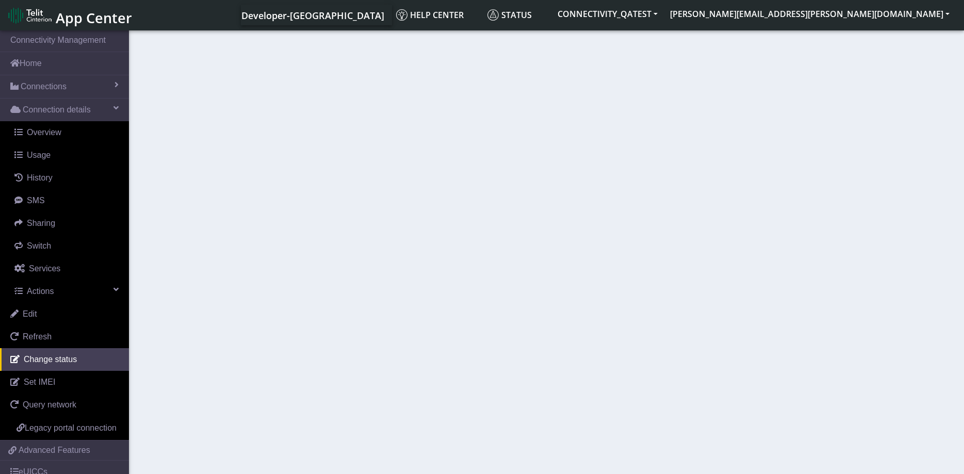
select select "activated"
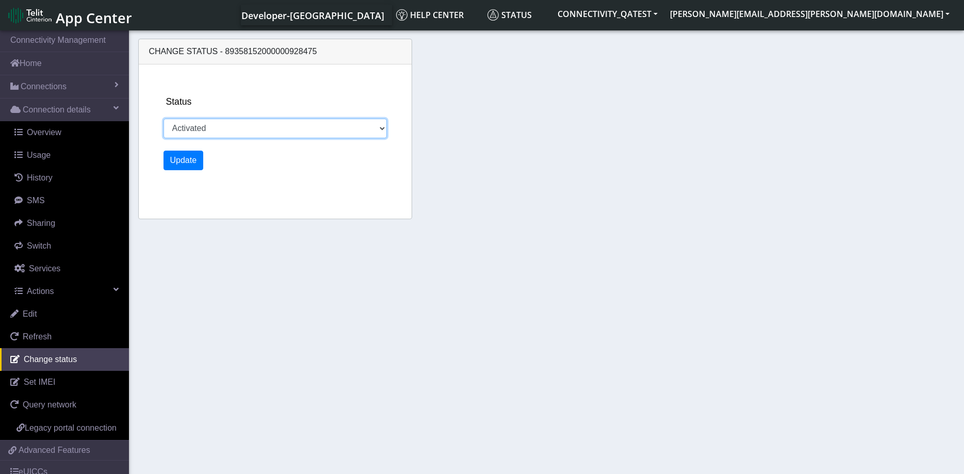
click at [164, 119] on select "Activated Deactivated" at bounding box center [275, 129] width 223 height 20
click at [308, 96] on div "Status Activated Deactivated" at bounding box center [288, 116] width 249 height 43
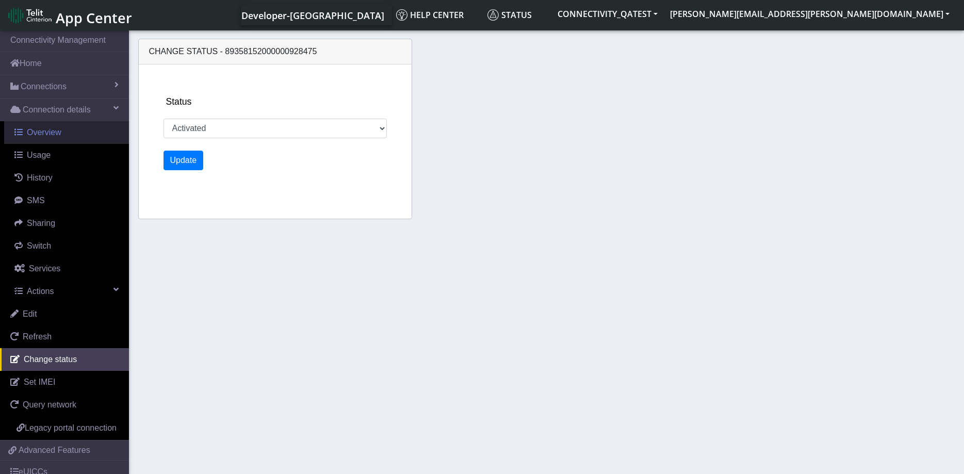
click at [66, 142] on link "Overview" at bounding box center [66, 132] width 125 height 23
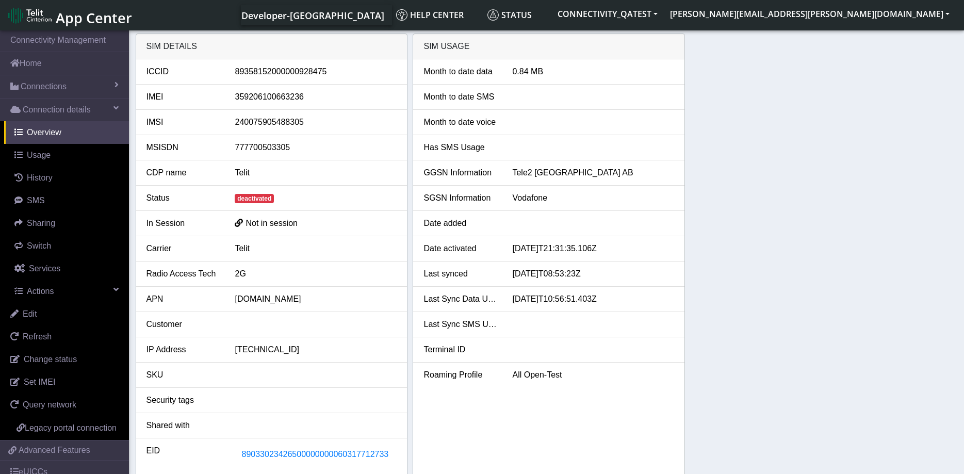
click at [298, 70] on div "89358152000000928475" at bounding box center [316, 72] width 178 height 12
click at [315, 77] on div "89358152000000928475" at bounding box center [316, 72] width 178 height 12
click at [58, 157] on link "Usage" at bounding box center [66, 155] width 125 height 23
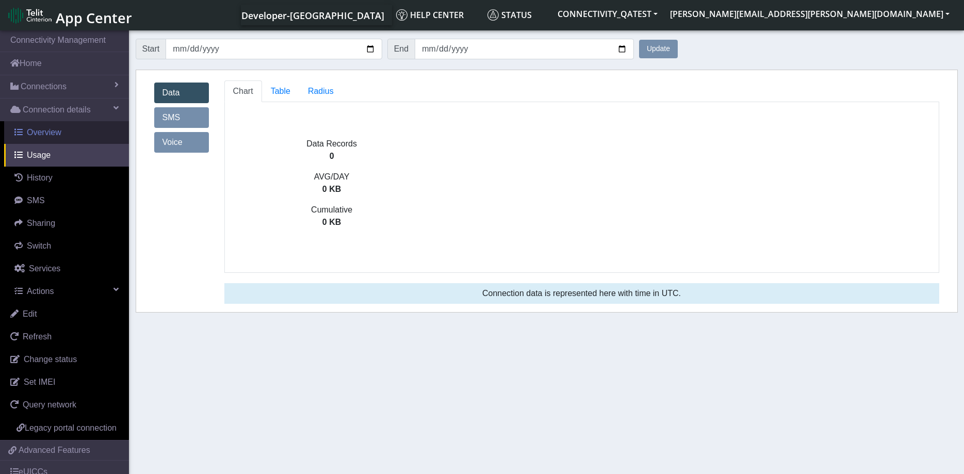
click at [57, 135] on span "Overview" at bounding box center [44, 132] width 35 height 9
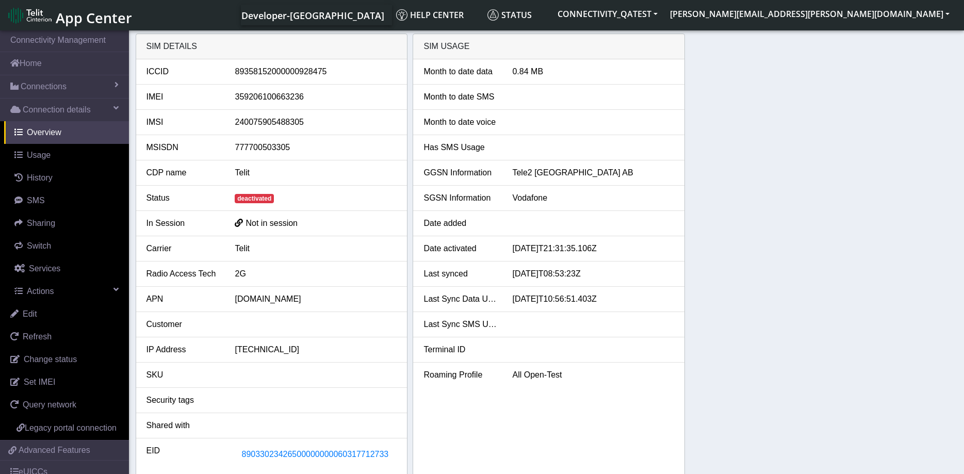
click at [843, 182] on div "SIM details ICCID 89358152000000928475 IMEI 359206100663236 IMSI 24007590548830…" at bounding box center [547, 255] width 823 height 443
click at [53, 294] on span "Actions" at bounding box center [40, 291] width 27 height 9
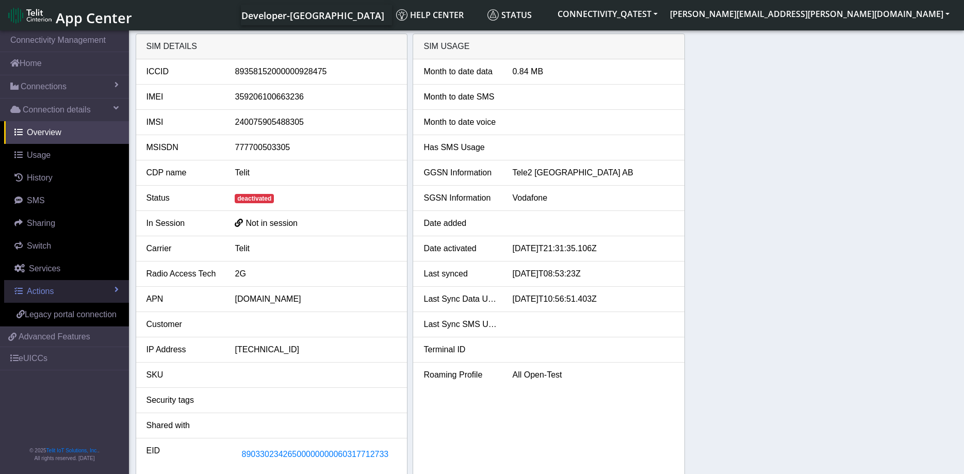
click at [40, 297] on link "Actions" at bounding box center [66, 291] width 125 height 23
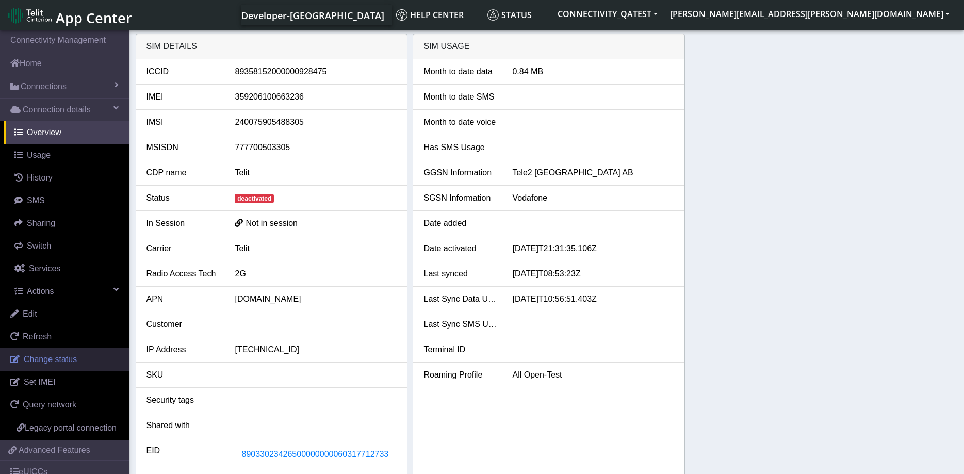
click at [67, 360] on span "Change status" at bounding box center [50, 359] width 53 height 9
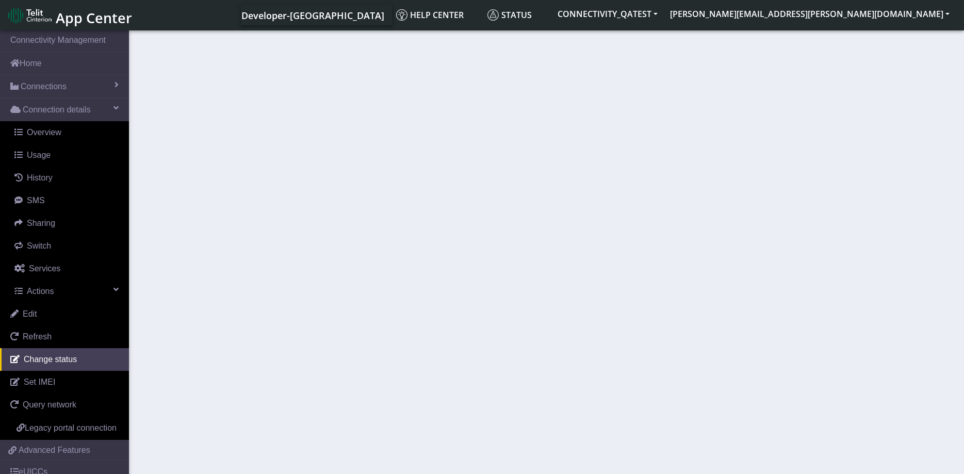
select select "activated"
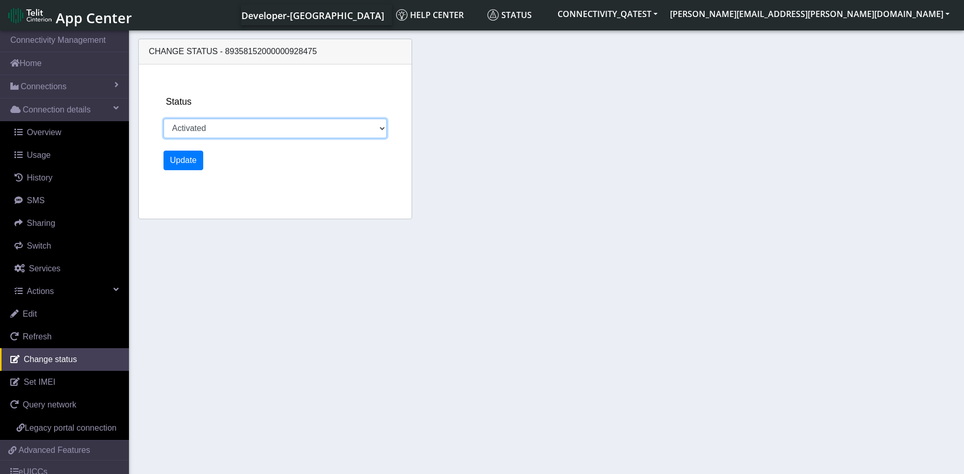
click at [164, 119] on select "Activated Deactivated" at bounding box center [275, 129] width 223 height 20
click at [271, 345] on section "Connectivity Management Home Connections List Map Connection details Overview U…" at bounding box center [482, 252] width 964 height 449
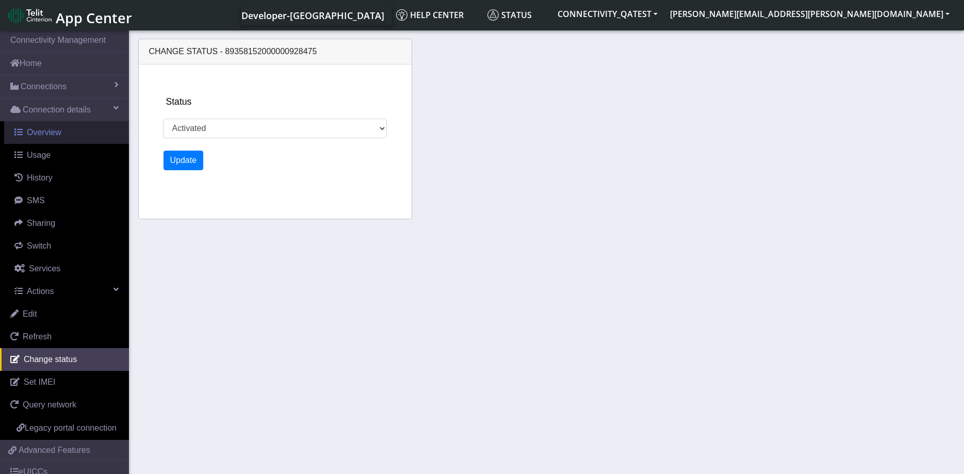
click at [52, 128] on span "Overview" at bounding box center [44, 132] width 35 height 9
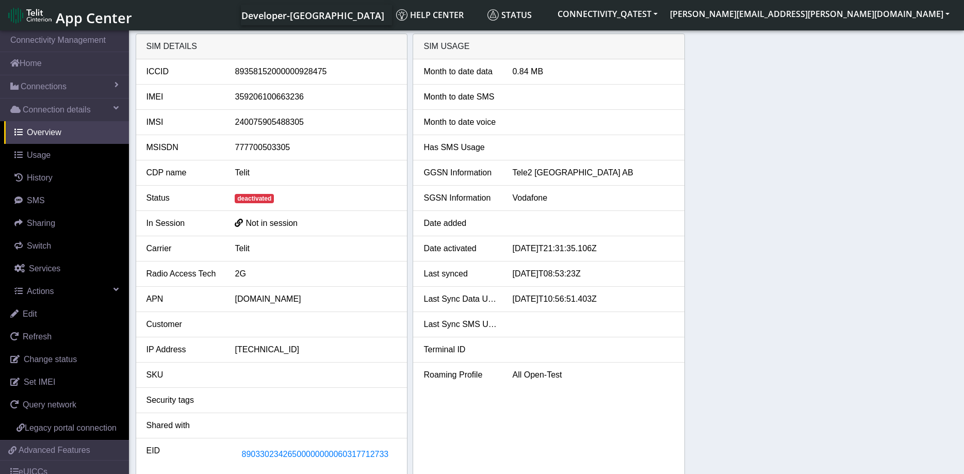
click at [723, 179] on div "SIM details ICCID 89358152000000928475 IMEI 359206100663236 IMSI 24007590548830…" at bounding box center [547, 255] width 823 height 443
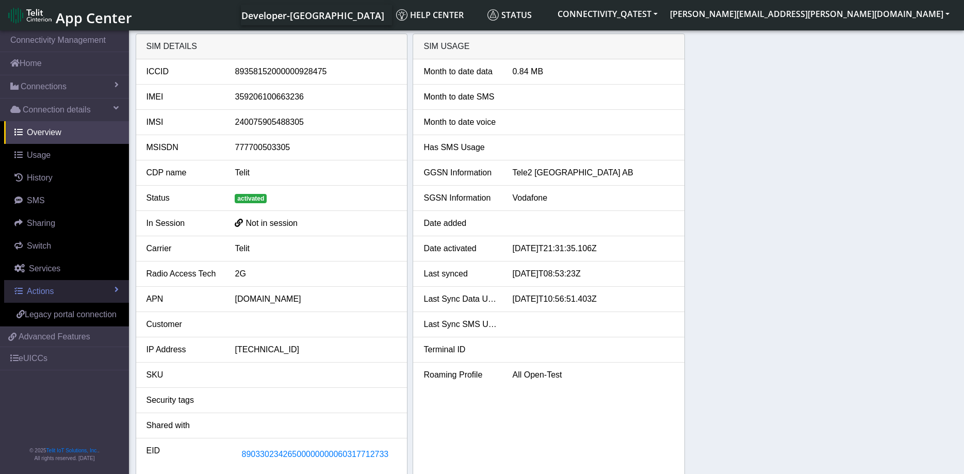
click at [65, 297] on link "Actions" at bounding box center [66, 291] width 125 height 23
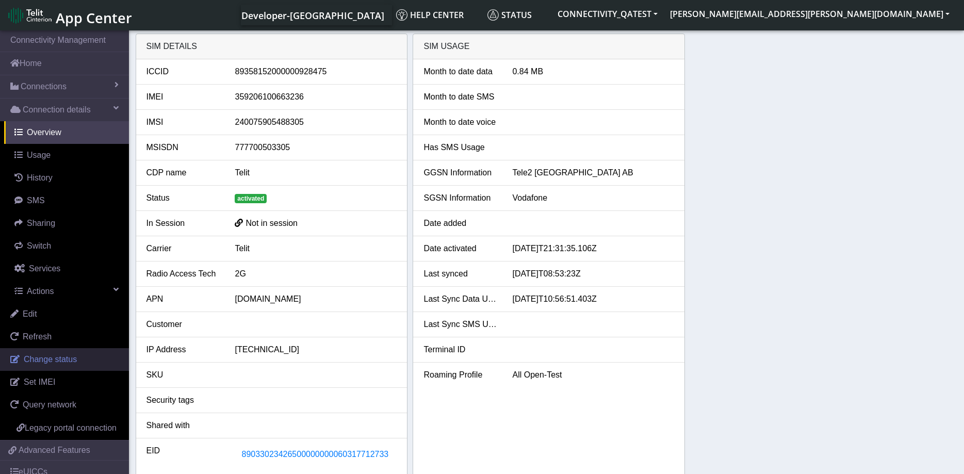
click at [61, 363] on span "Change status" at bounding box center [50, 359] width 53 height 9
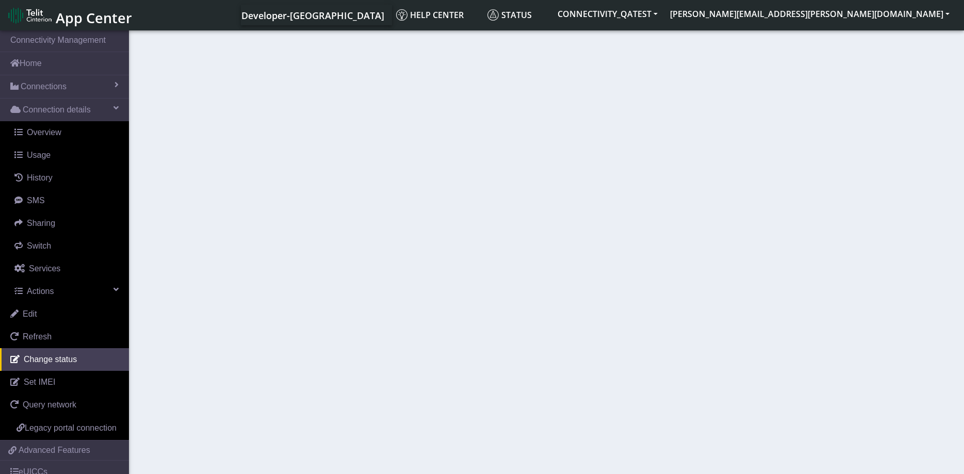
select select "activated"
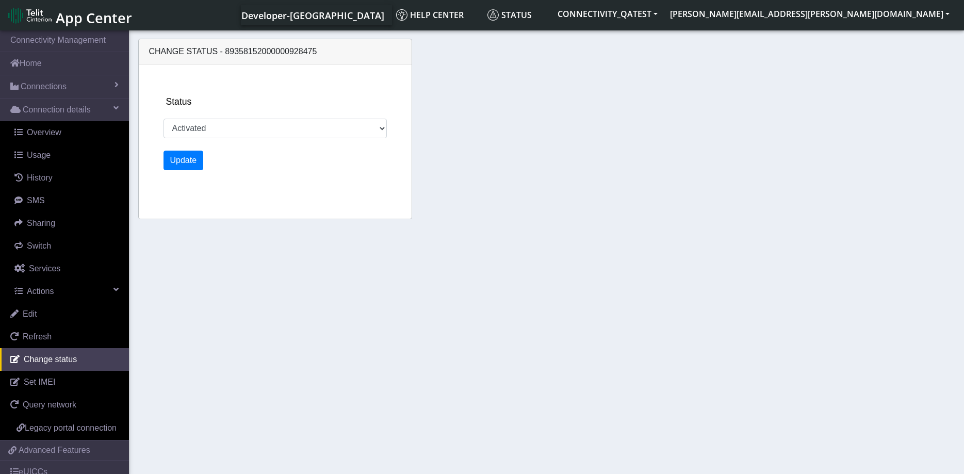
click at [257, 96] on div "Status Activated Deactivated" at bounding box center [288, 116] width 249 height 43
click at [56, 137] on span "Overview" at bounding box center [44, 132] width 35 height 9
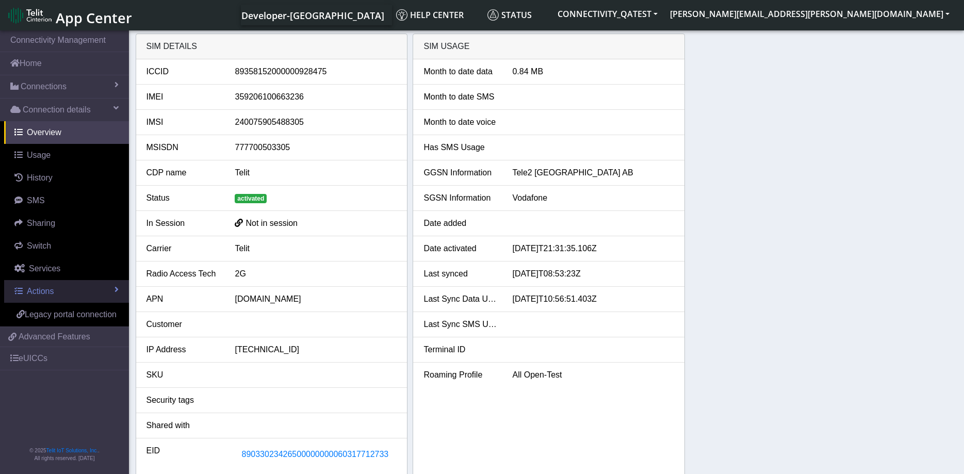
click at [61, 294] on link "Actions" at bounding box center [66, 291] width 125 height 23
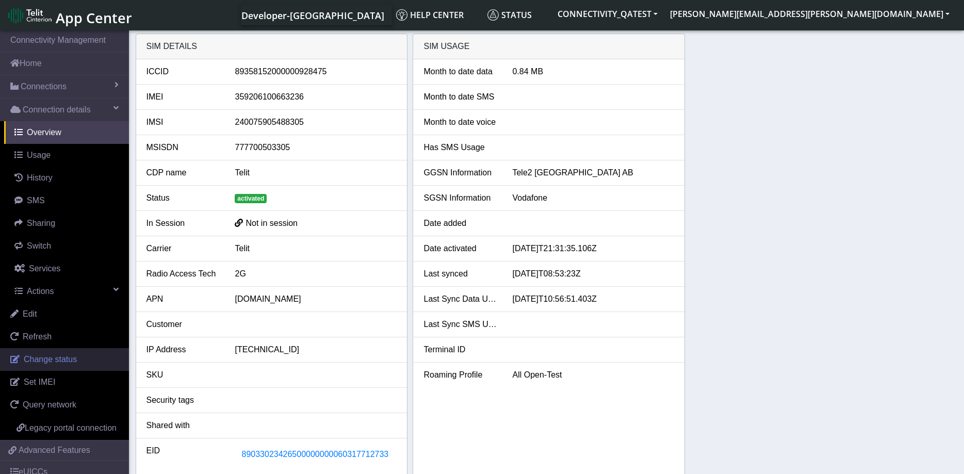
click at [56, 364] on span "Change status" at bounding box center [50, 359] width 53 height 9
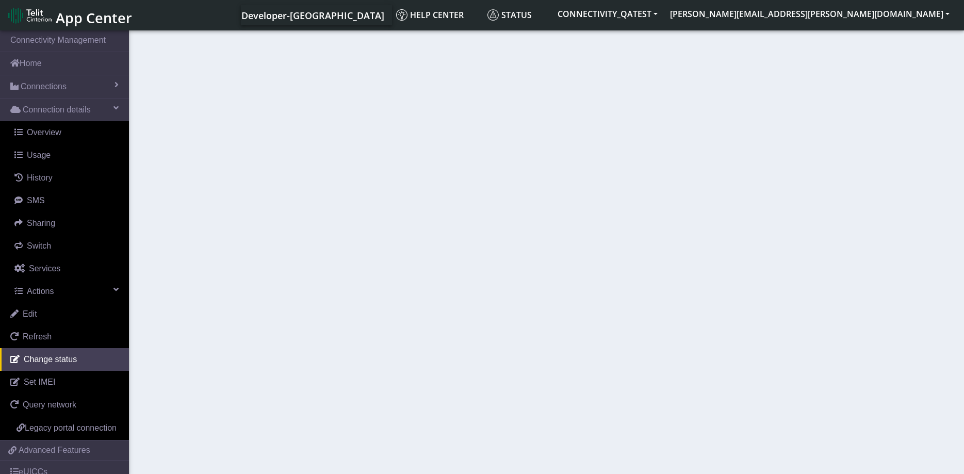
select select "activated"
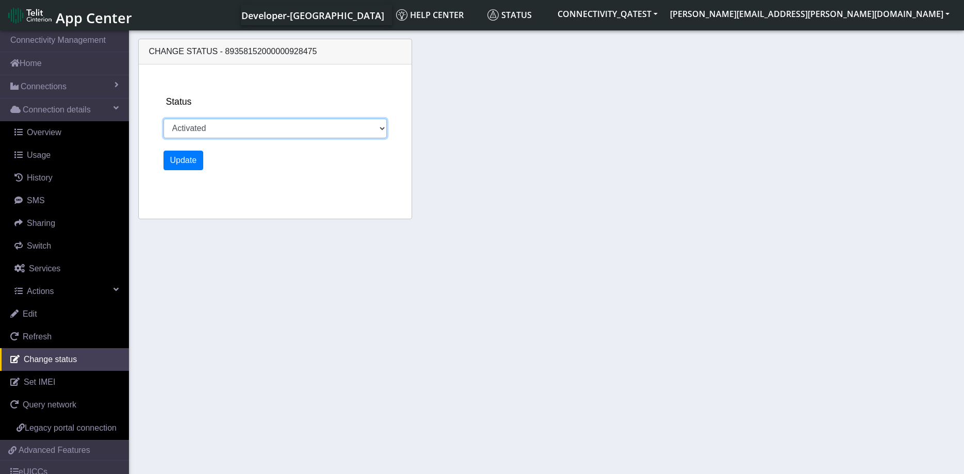
click at [164, 119] on select "Activated Deactivated" at bounding box center [275, 129] width 223 height 20
click at [612, 142] on div "Change status - 89358152000000928475 Status Activated Deactivated Update" at bounding box center [547, 131] width 823 height 194
click at [335, 132] on select "Activated Deactivated" at bounding box center [275, 129] width 223 height 20
click at [609, 102] on div "Change status - 89358152000000928475 Status Activated Deactivated Update" at bounding box center [547, 131] width 823 height 194
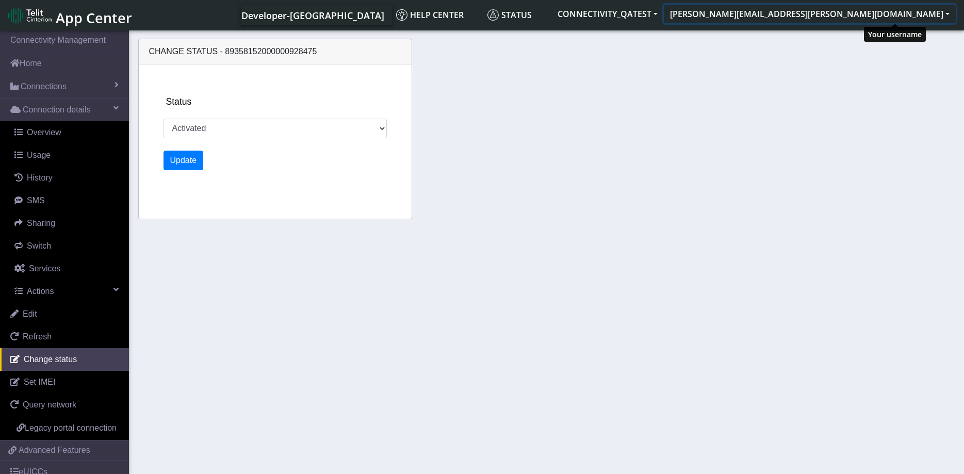
click at [920, 17] on button "[PERSON_NAME][EMAIL_ADDRESS][PERSON_NAME][DOMAIN_NAME]" at bounding box center [810, 14] width 292 height 19
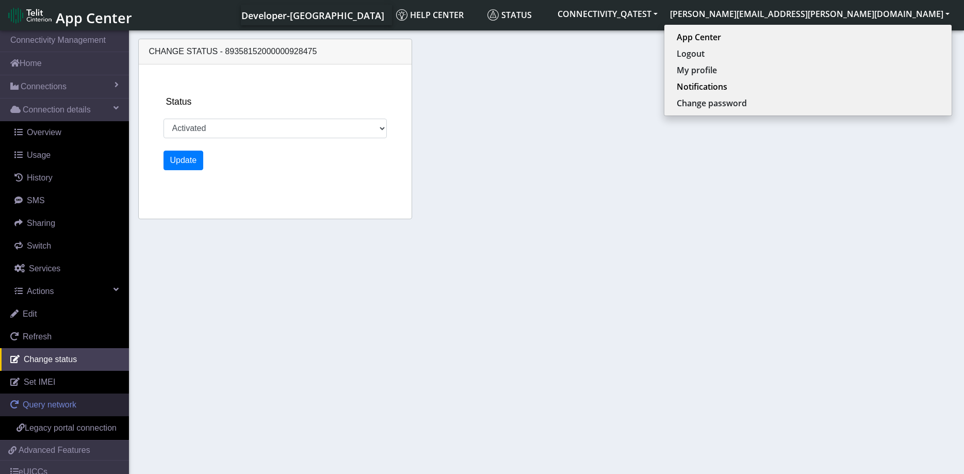
scroll to position [45, 0]
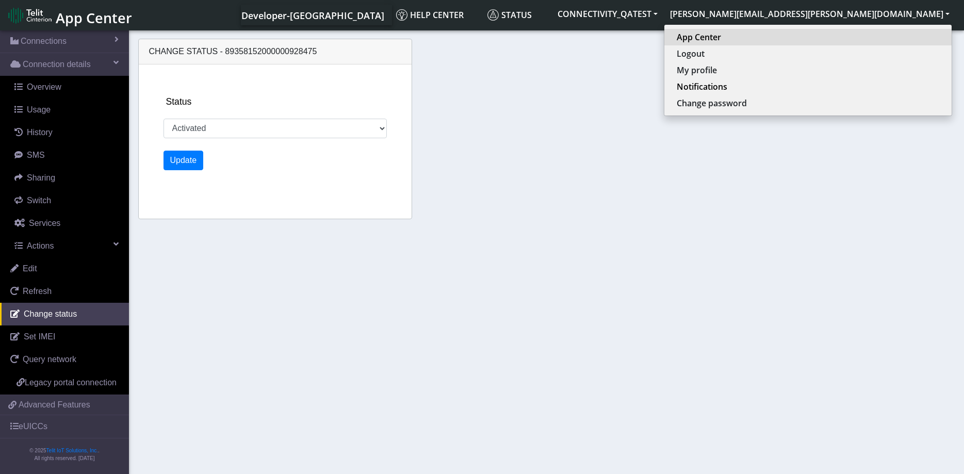
click at [866, 36] on link "App Center" at bounding box center [808, 37] width 263 height 12
